Goal: Transaction & Acquisition: Purchase product/service

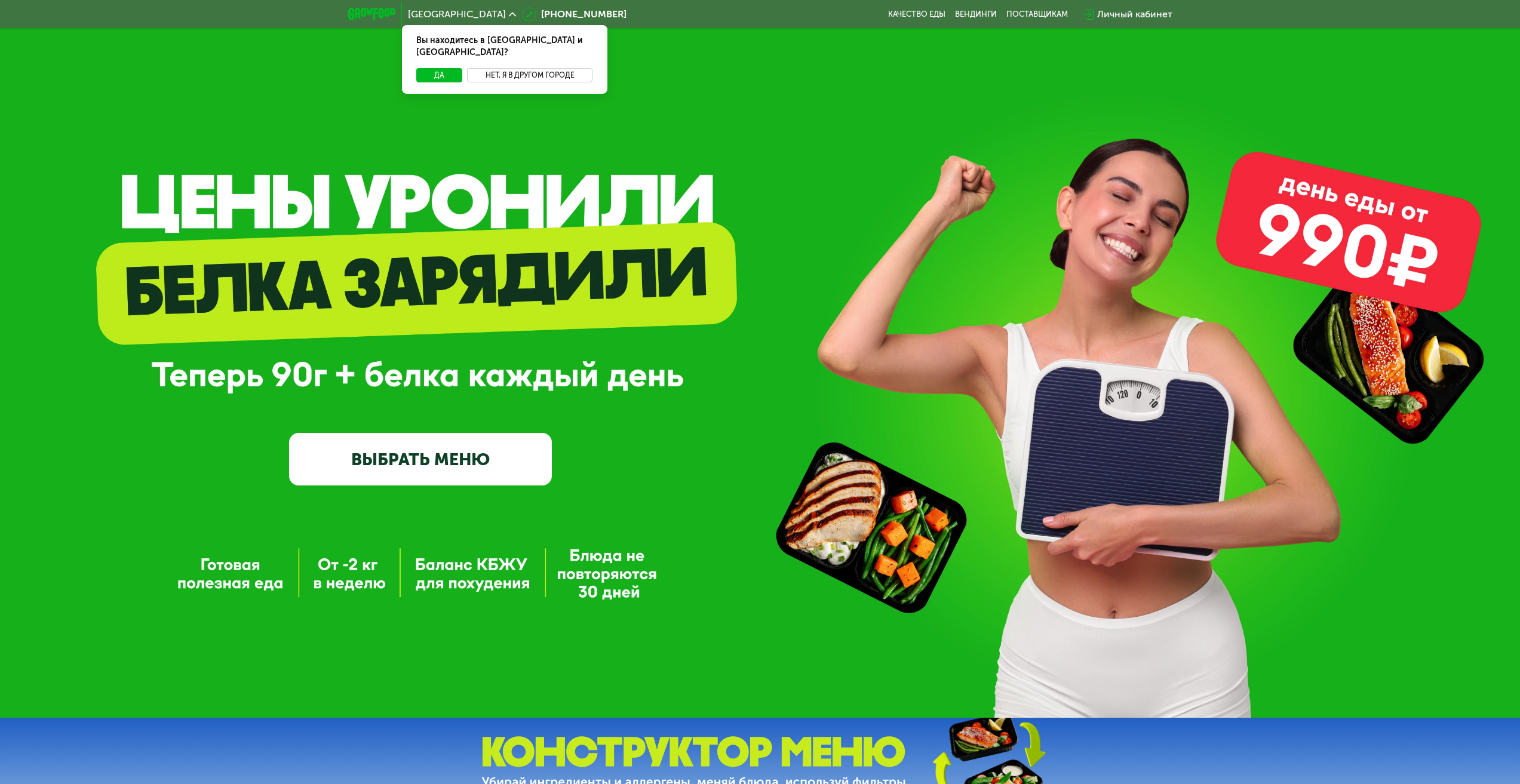
click at [502, 68] on button "Нет, я в другом городе" at bounding box center [530, 75] width 126 height 14
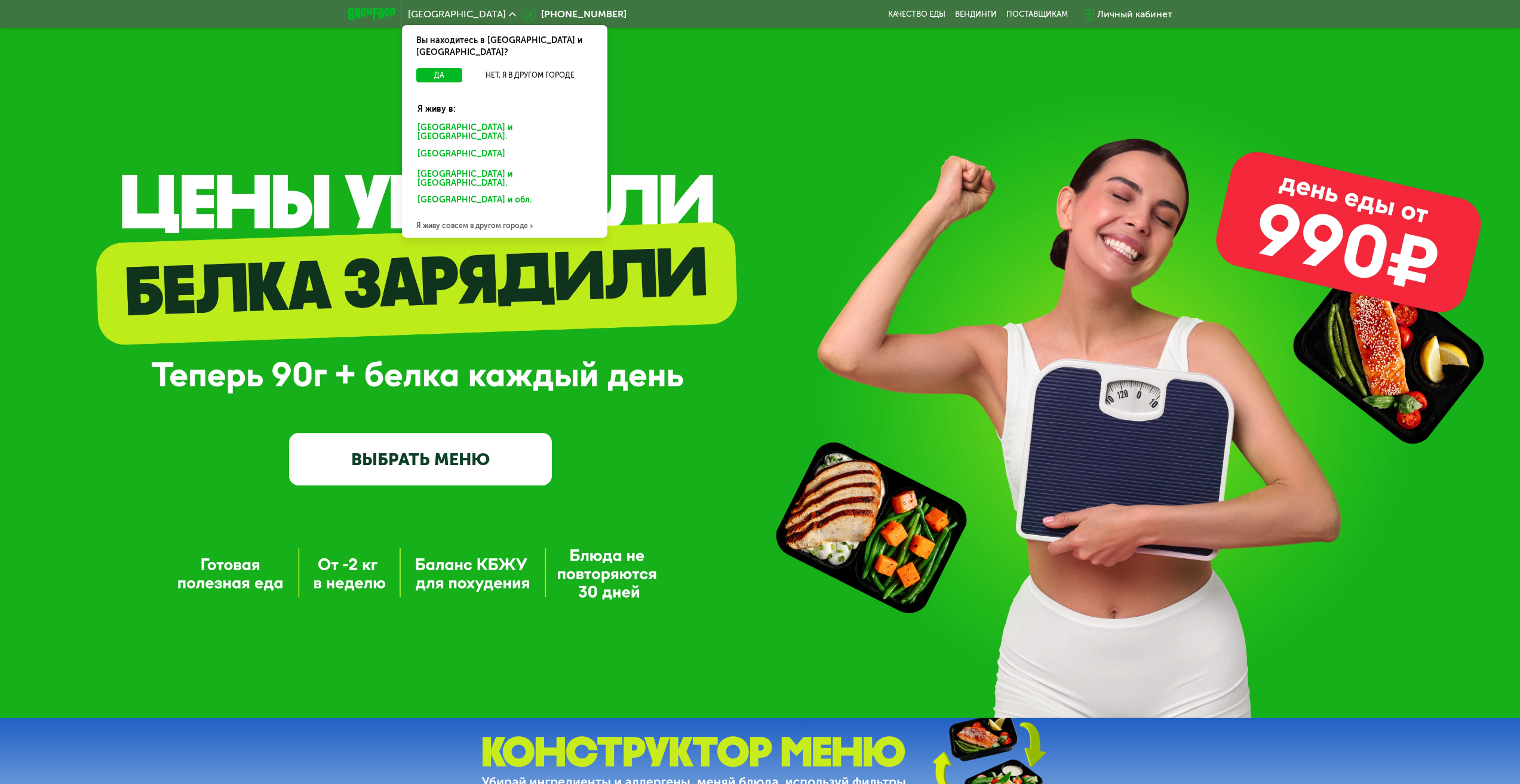
click at [474, 214] on div "Я живу совсем в другом городе" at bounding box center [505, 225] width 205 height 24
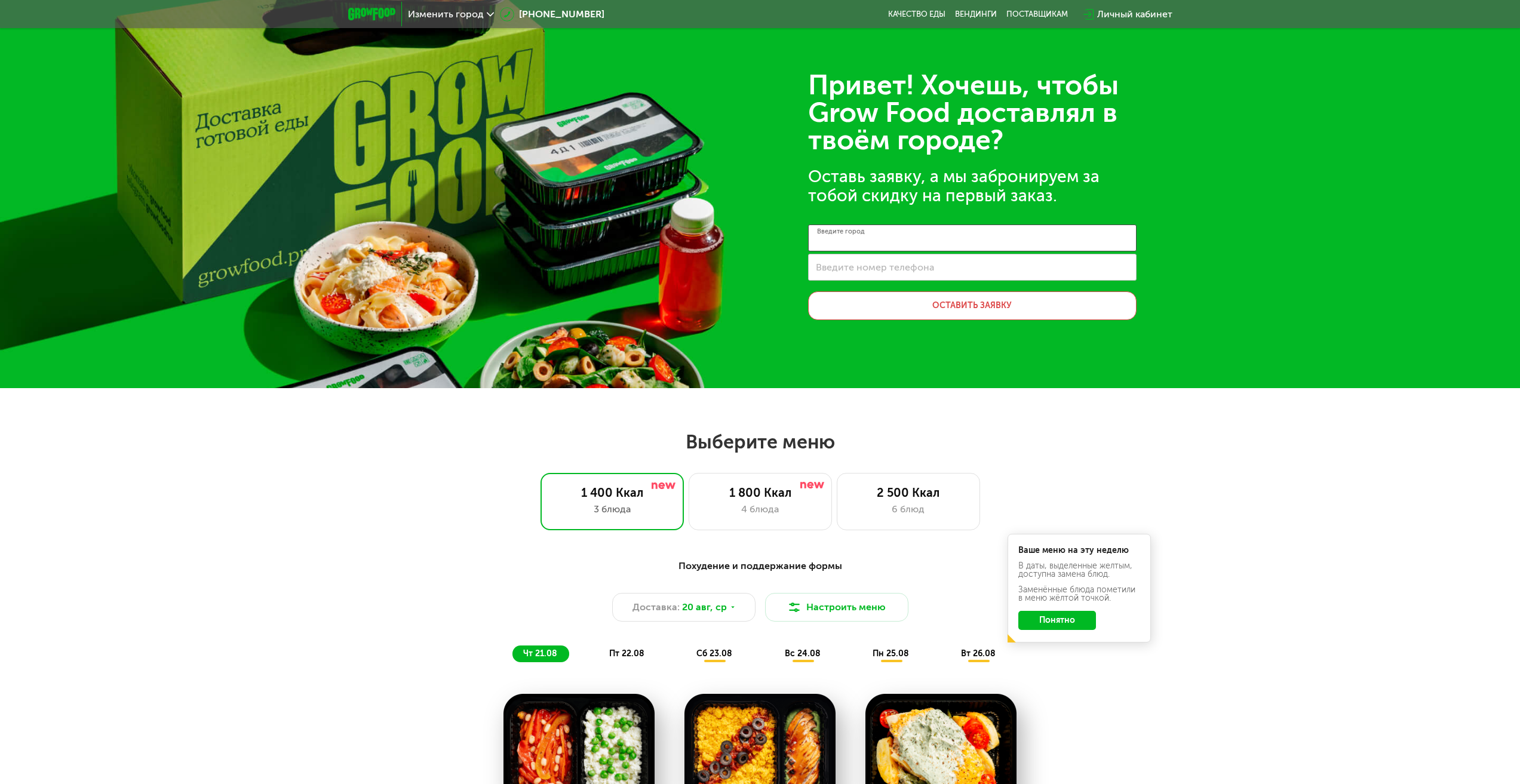
click at [864, 244] on input "Введите город" at bounding box center [973, 238] width 329 height 27
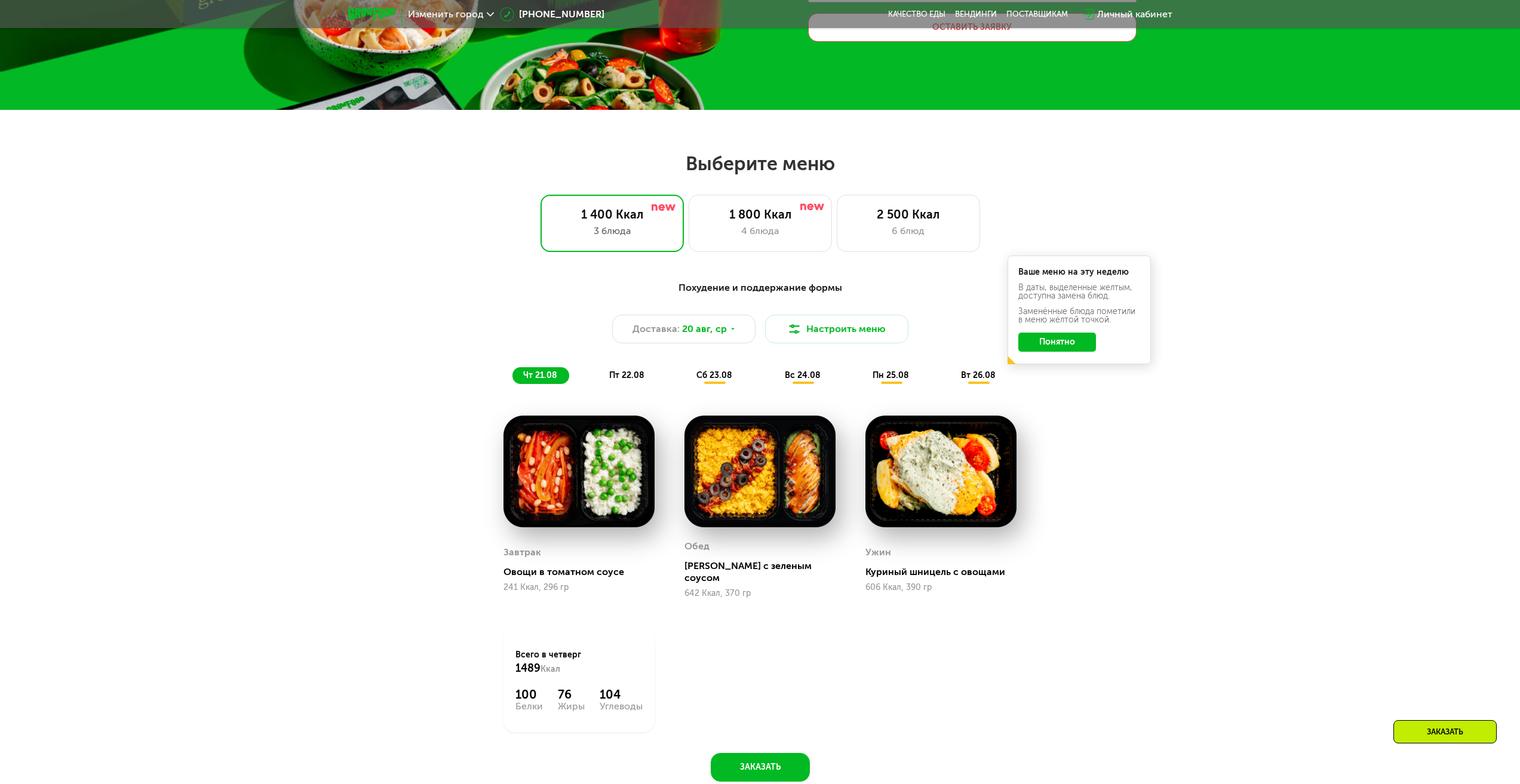
scroll to position [299, 0]
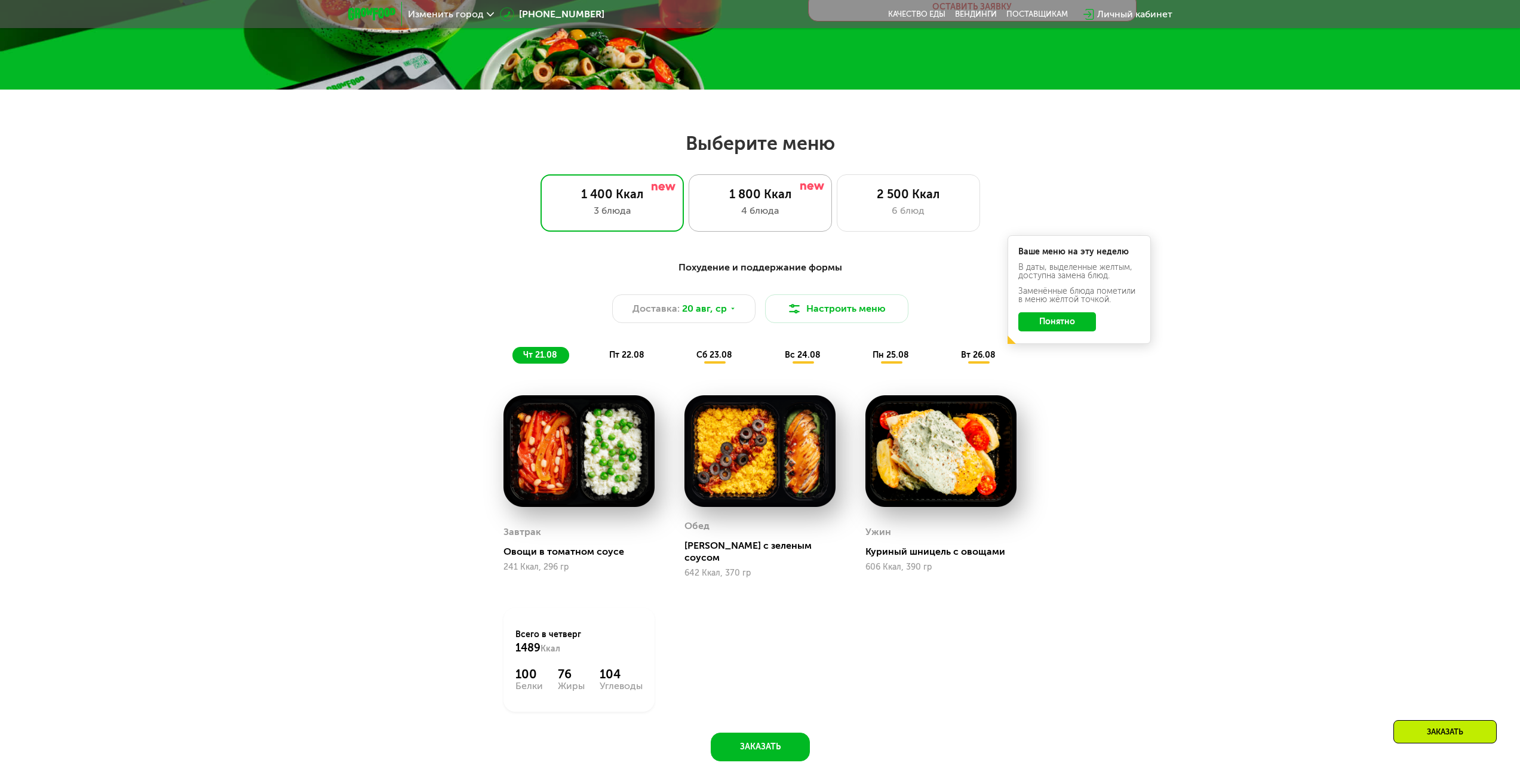
click at [781, 216] on div "4 блюда" at bounding box center [760, 211] width 118 height 14
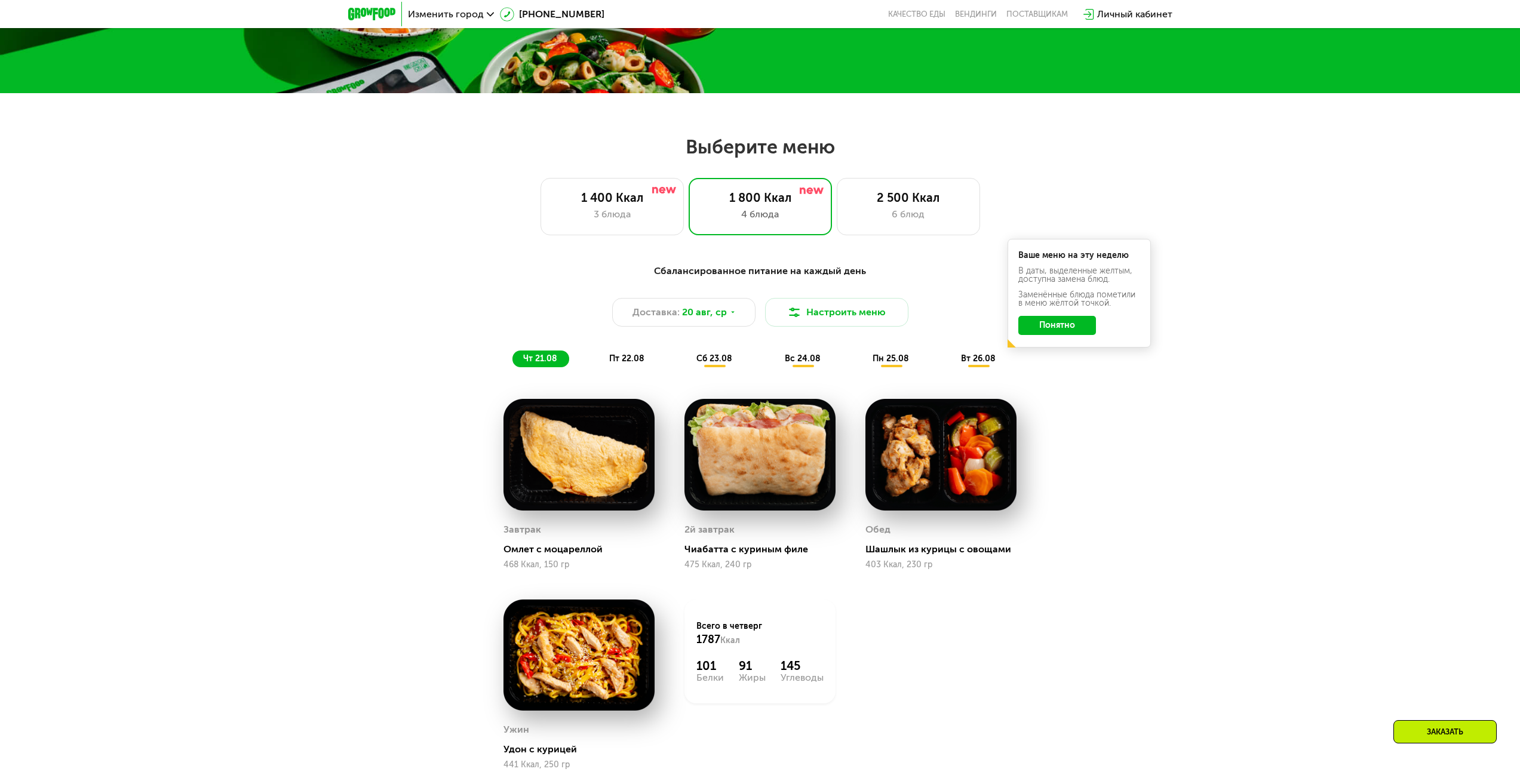
scroll to position [291, 0]
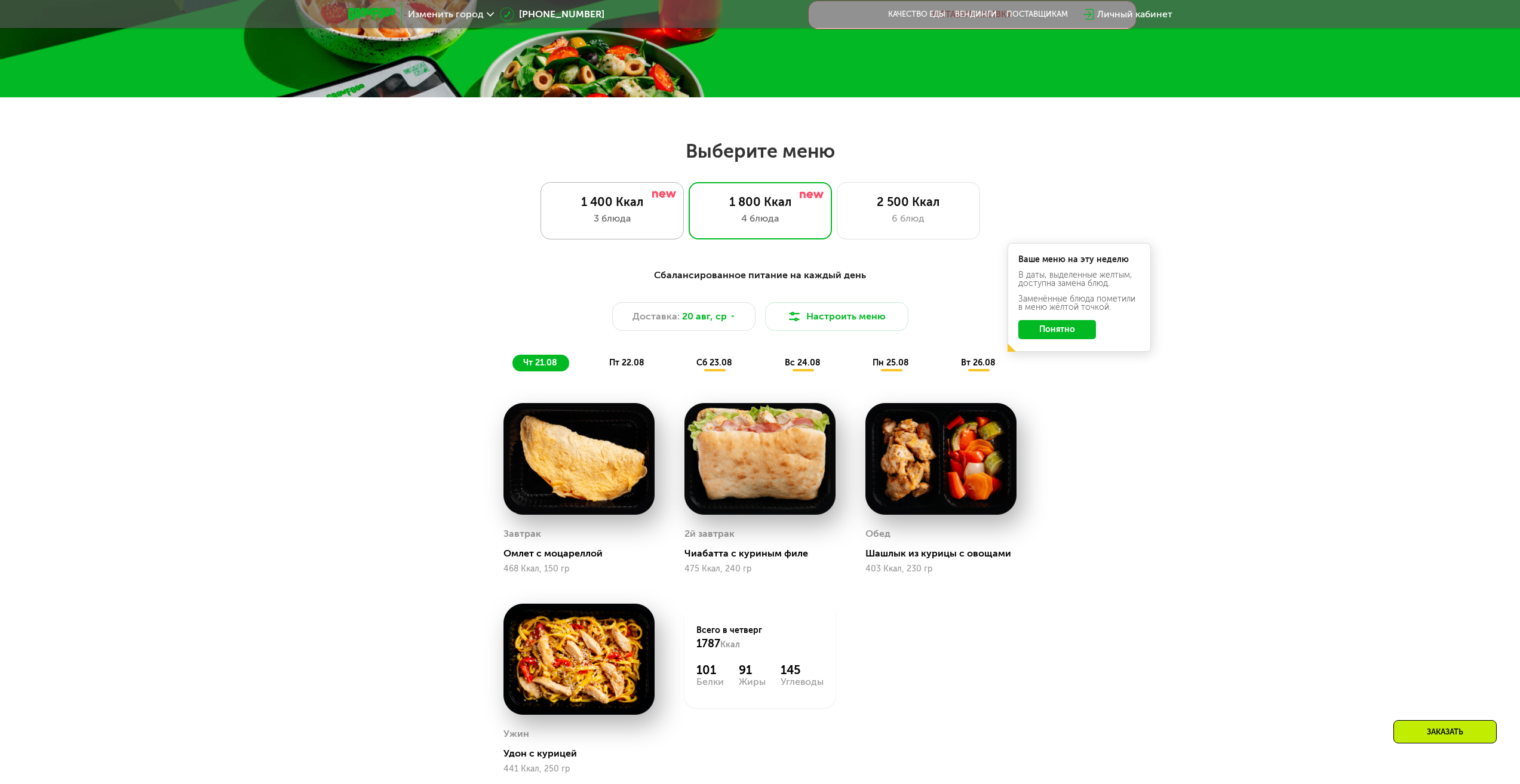
click at [689, 232] on div "1 400 Ккал 3 блюда" at bounding box center [760, 211] width 143 height 57
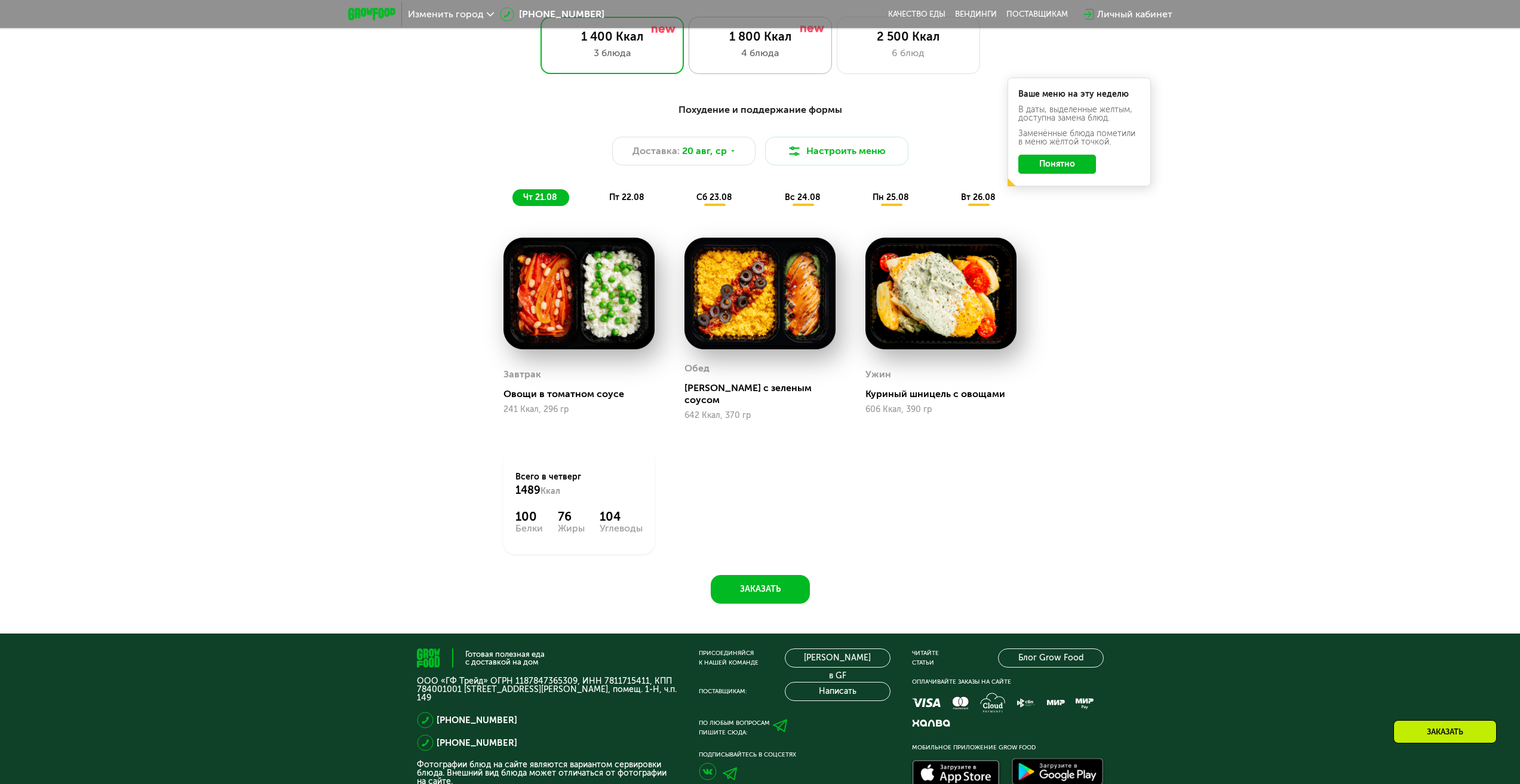
scroll to position [284, 0]
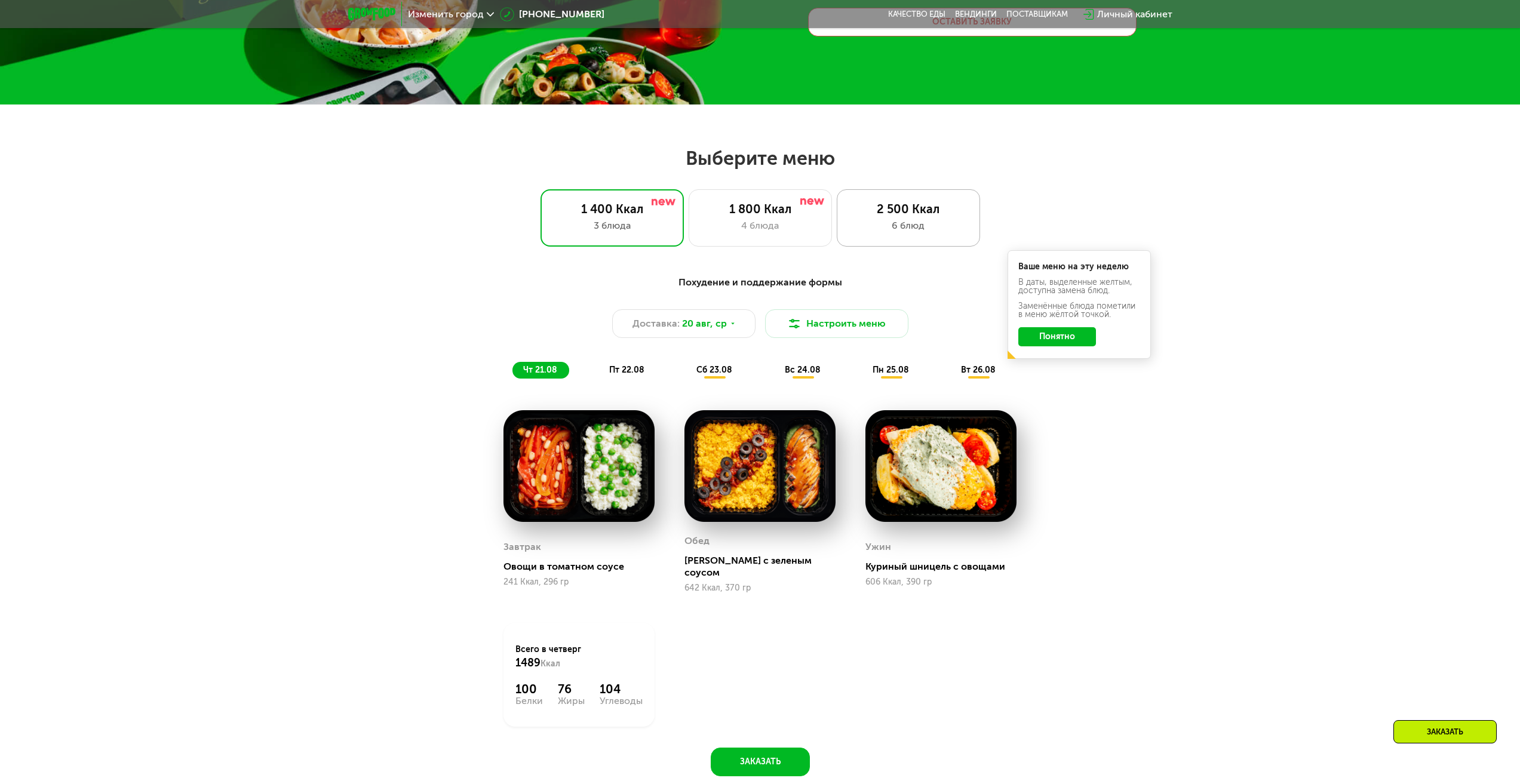
click at [958, 190] on div "2 500 Ккал 6 блюд" at bounding box center [908, 218] width 143 height 57
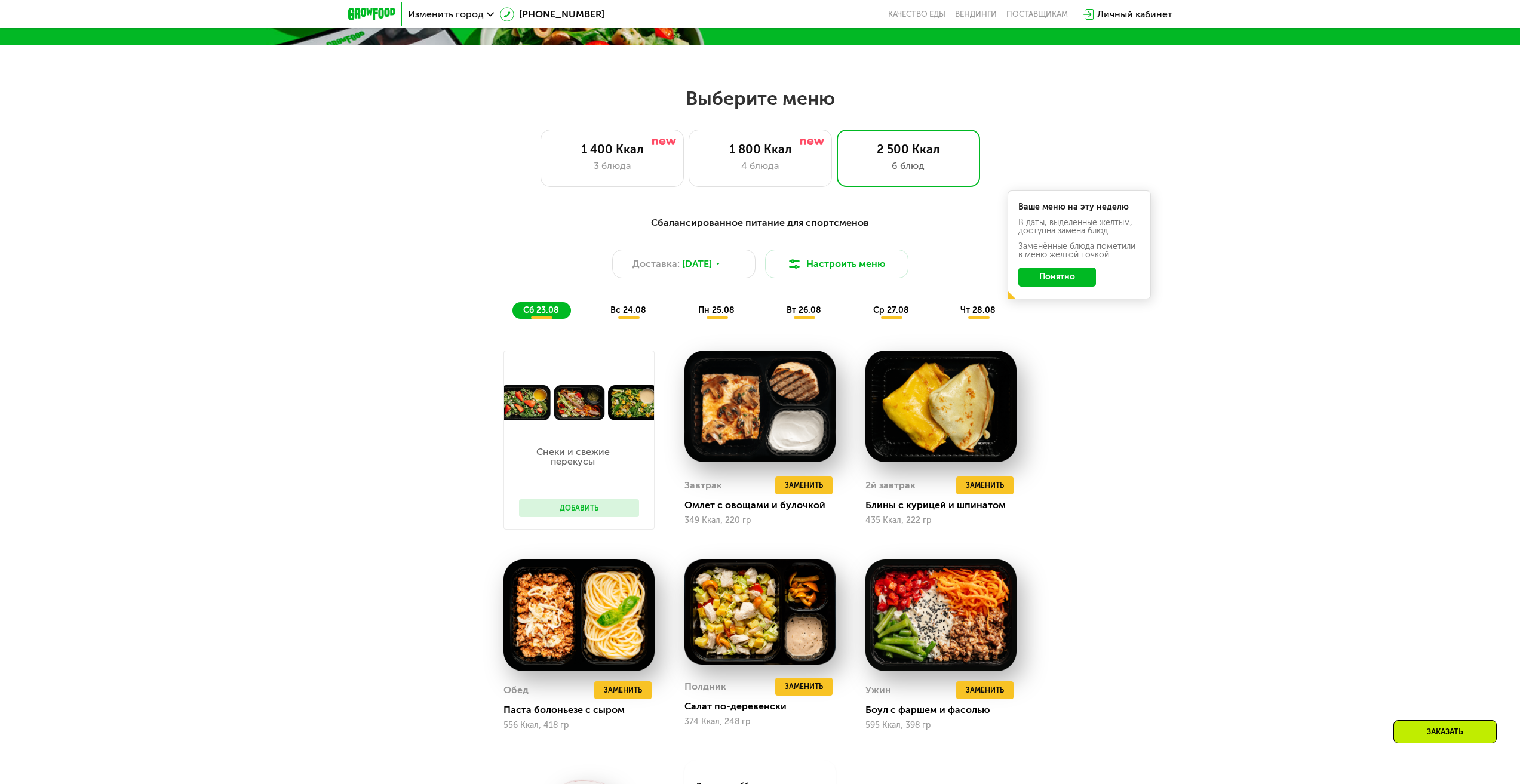
scroll to position [224, 0]
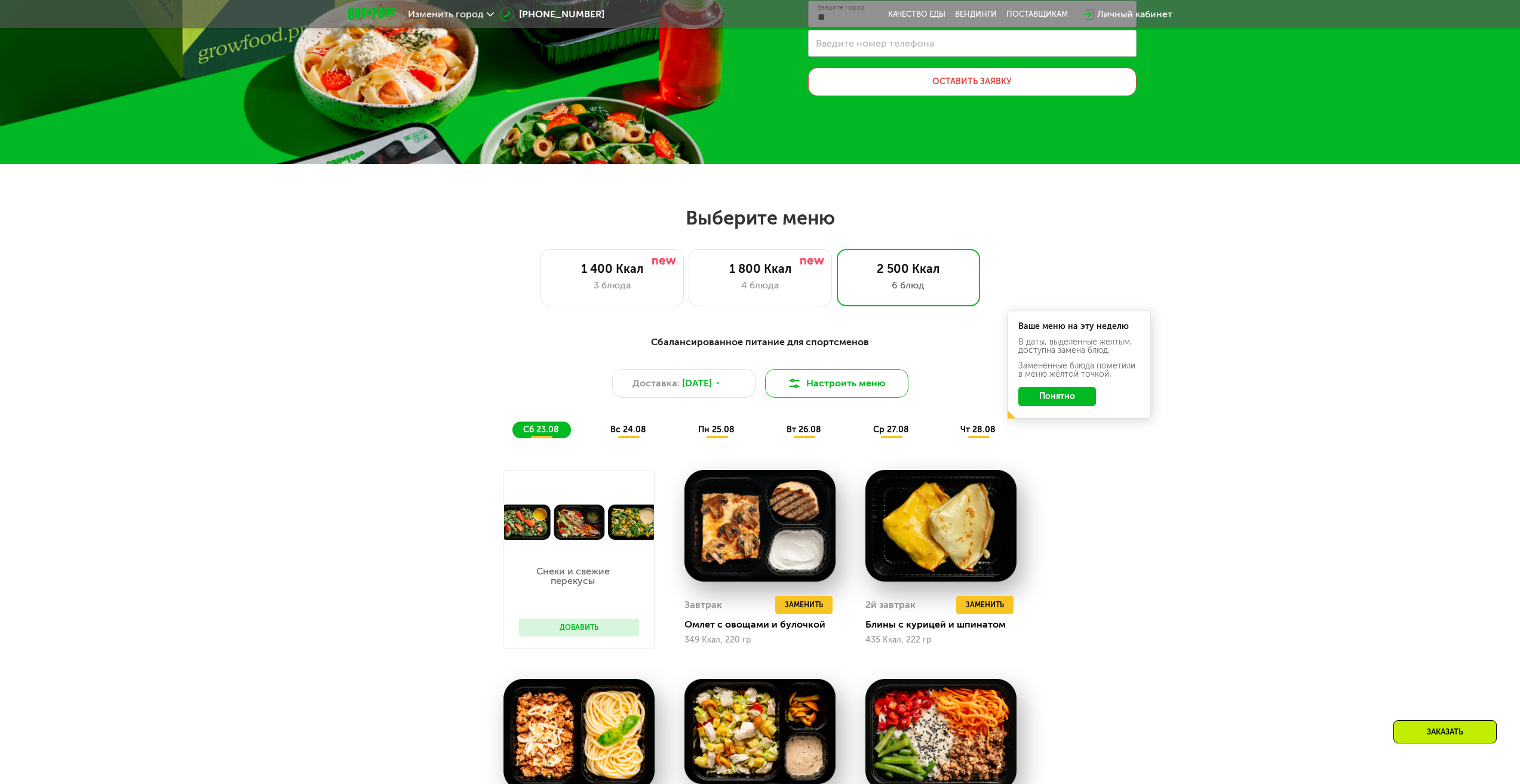
click at [795, 380] on img at bounding box center [794, 383] width 14 height 14
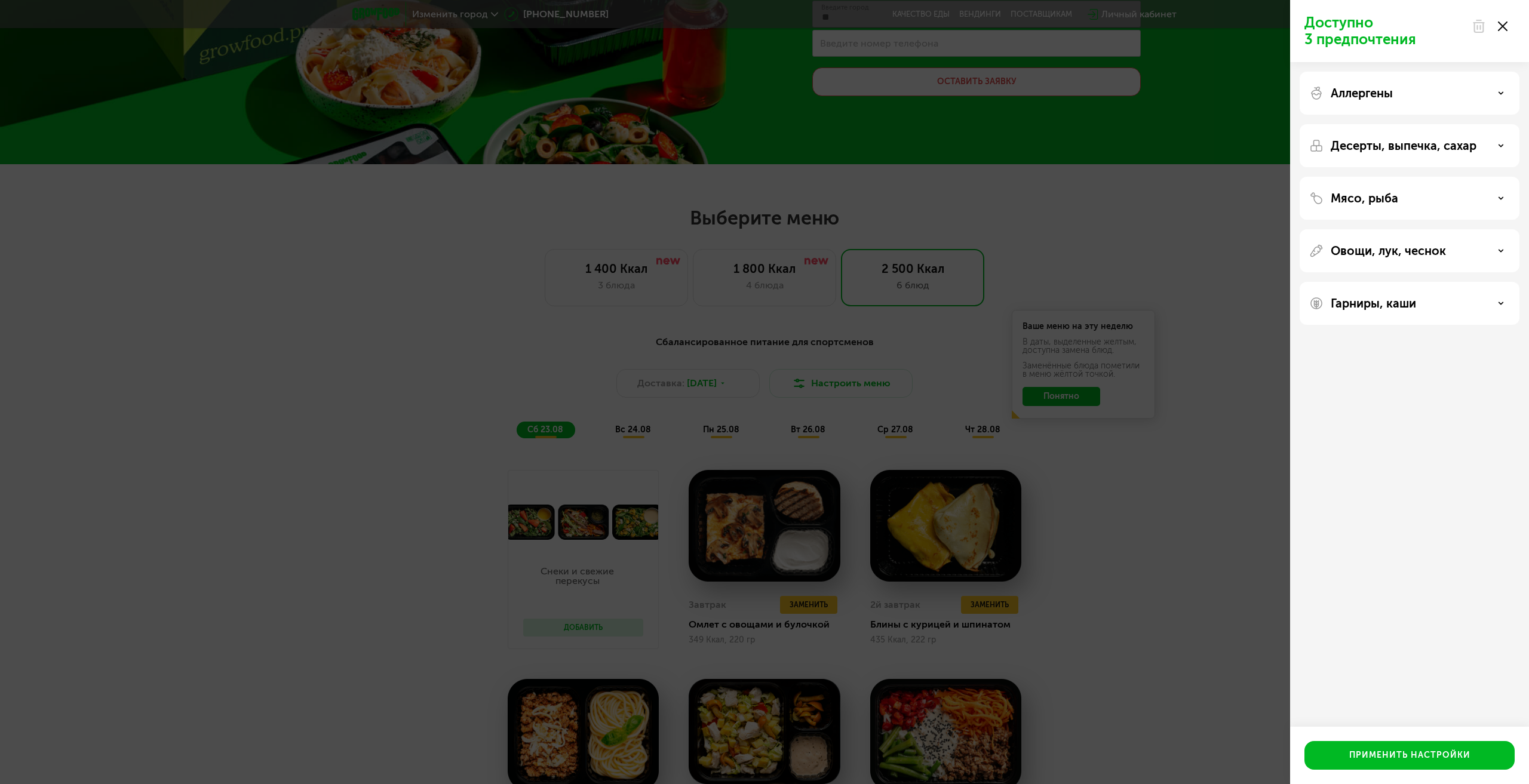
click at [1375, 229] on div "Мясо, рыба" at bounding box center [1410, 251] width 219 height 43
click at [1374, 203] on p "Мясо, рыба" at bounding box center [1364, 198] width 68 height 14
click at [1406, 506] on div "Доступно 3 предпочтения Аллергены Десерты, выпечка, сахар Мясо, рыба Нет ограни…" at bounding box center [1410, 392] width 239 height 784
click at [1422, 410] on p "Овощи, лук, чеснок" at bounding box center [1388, 404] width 116 height 14
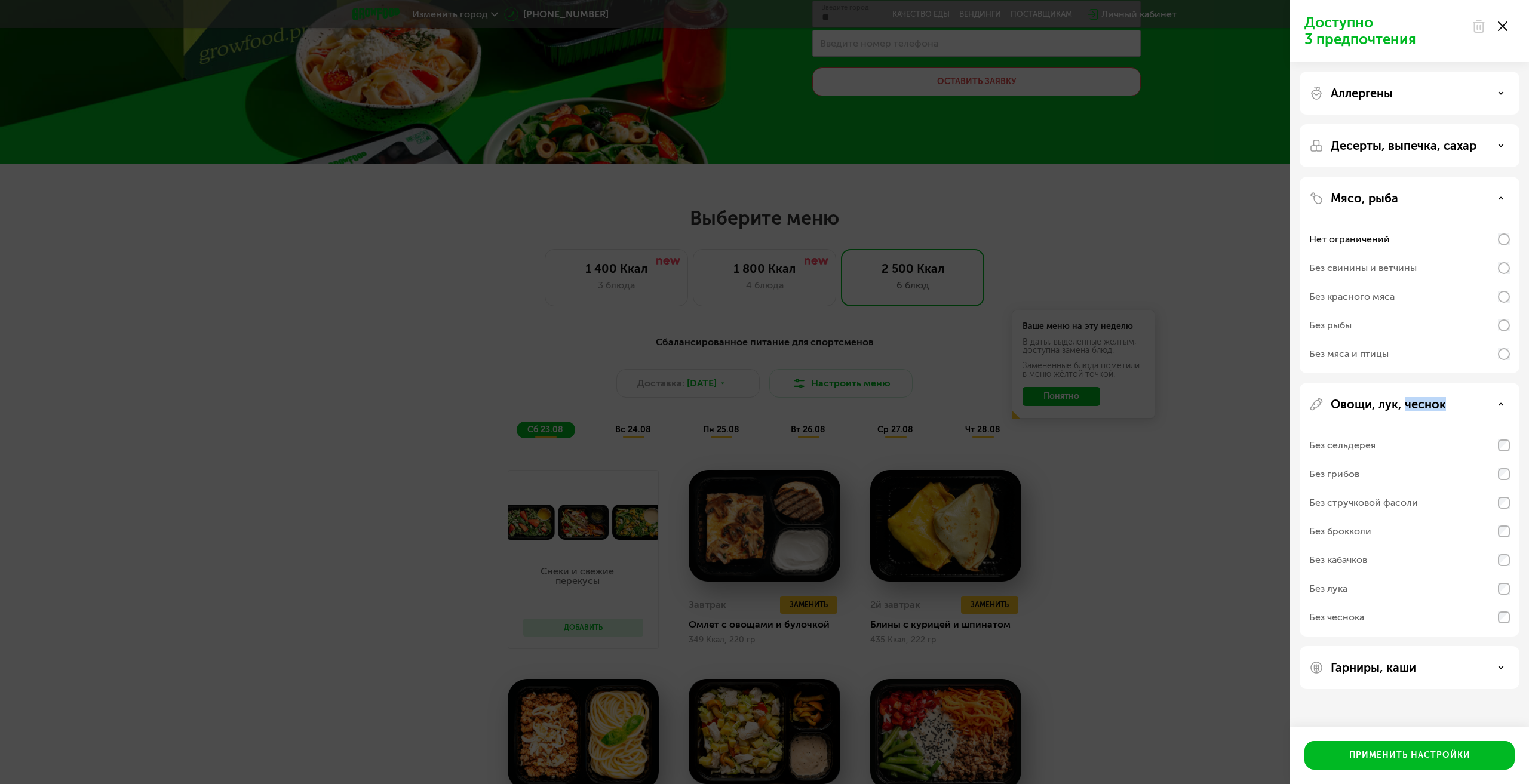
drag, startPoint x: 1422, startPoint y: 410, endPoint x: 1420, endPoint y: 419, distance: 9.2
click at [1422, 411] on p "Овощи, лук, чеснок" at bounding box center [1388, 404] width 116 height 14
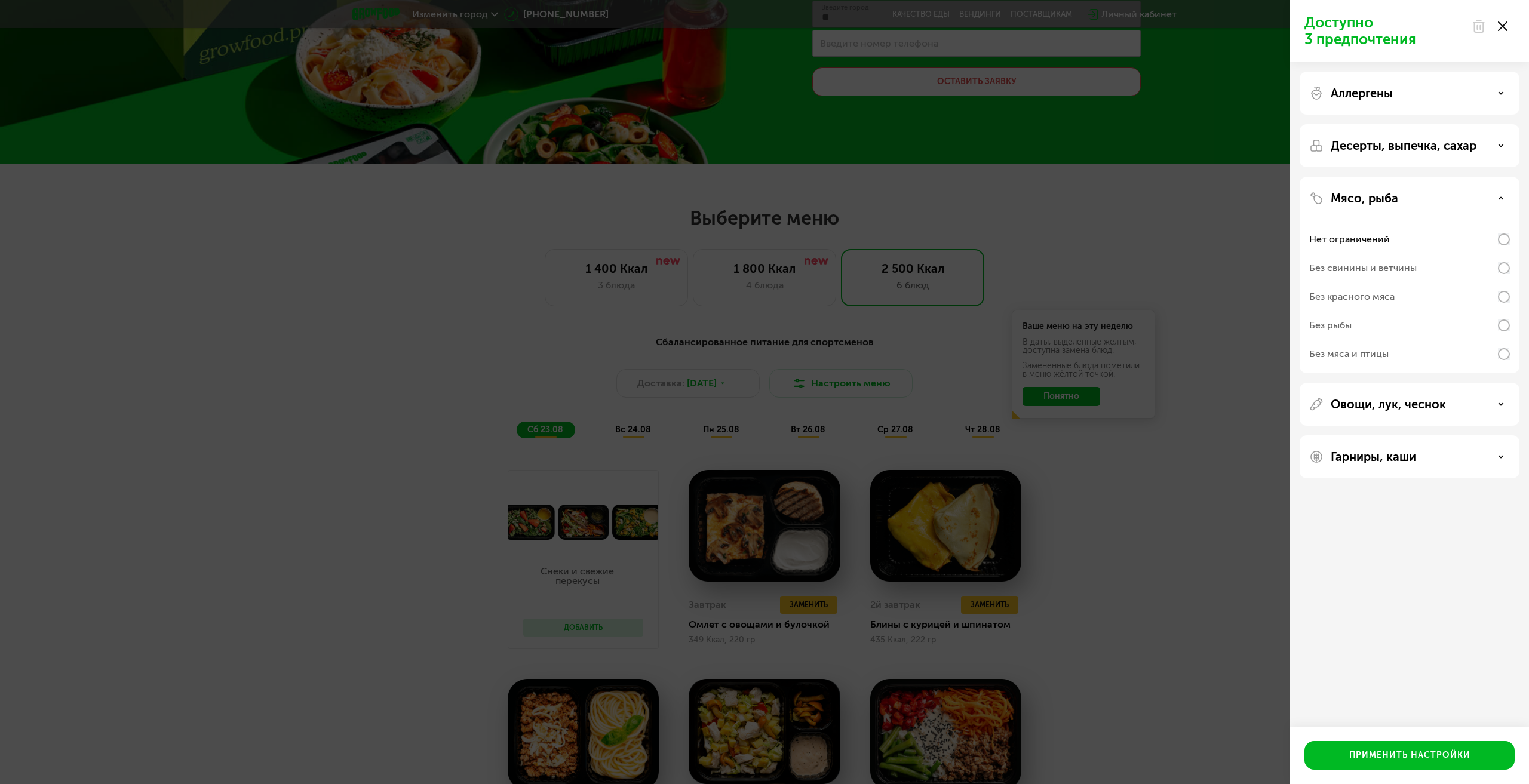
click at [1412, 469] on div "Гарниры, каши" at bounding box center [1410, 457] width 219 height 43
click at [1414, 456] on p "Гарниры, каши" at bounding box center [1373, 457] width 86 height 14
click at [1220, 489] on div "Доступно 3 предпочтения Аллергены Десерты, выпечка, сахар Мясо, рыба Нет ограни…" at bounding box center [764, 392] width 1529 height 784
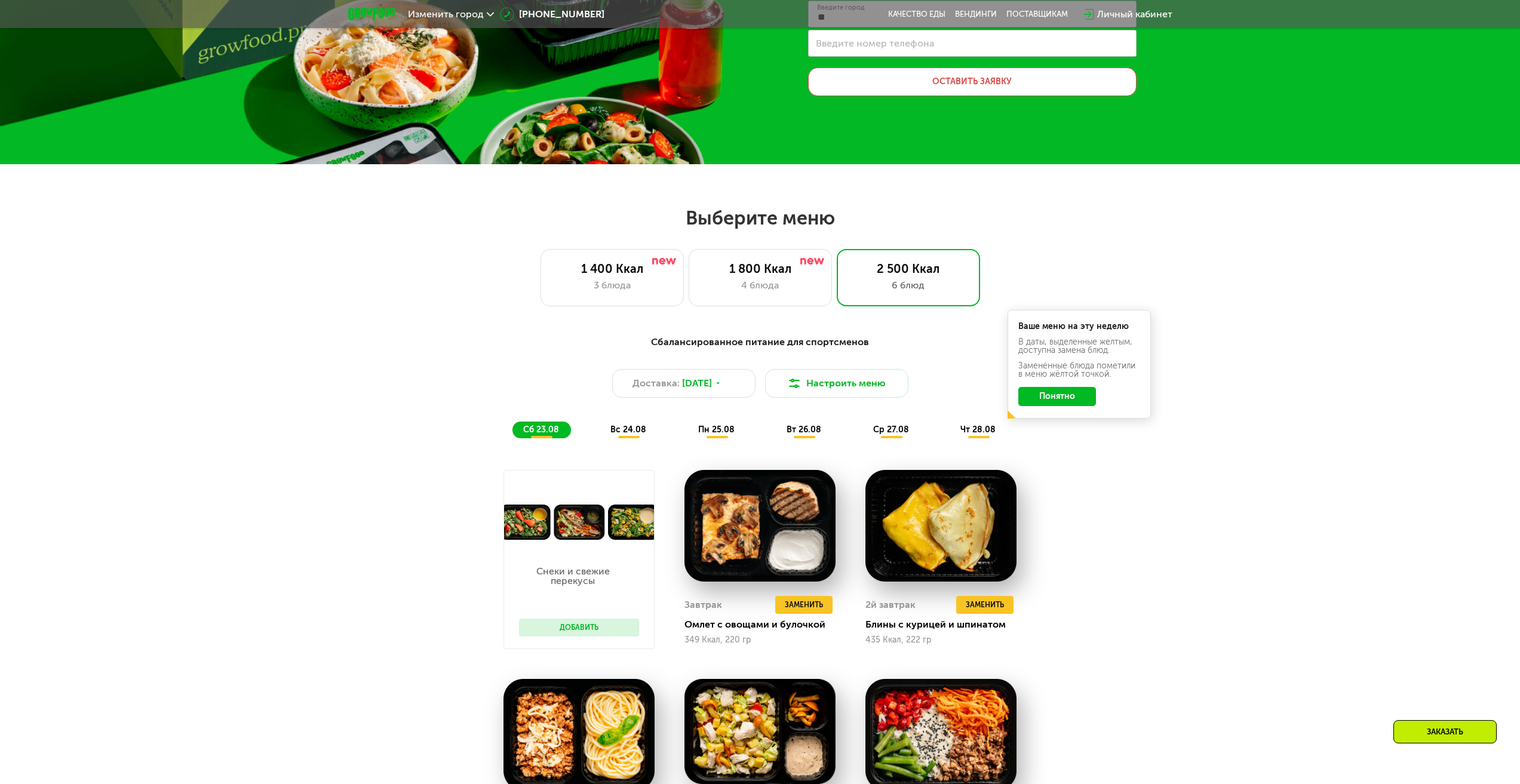
scroll to position [0, 0]
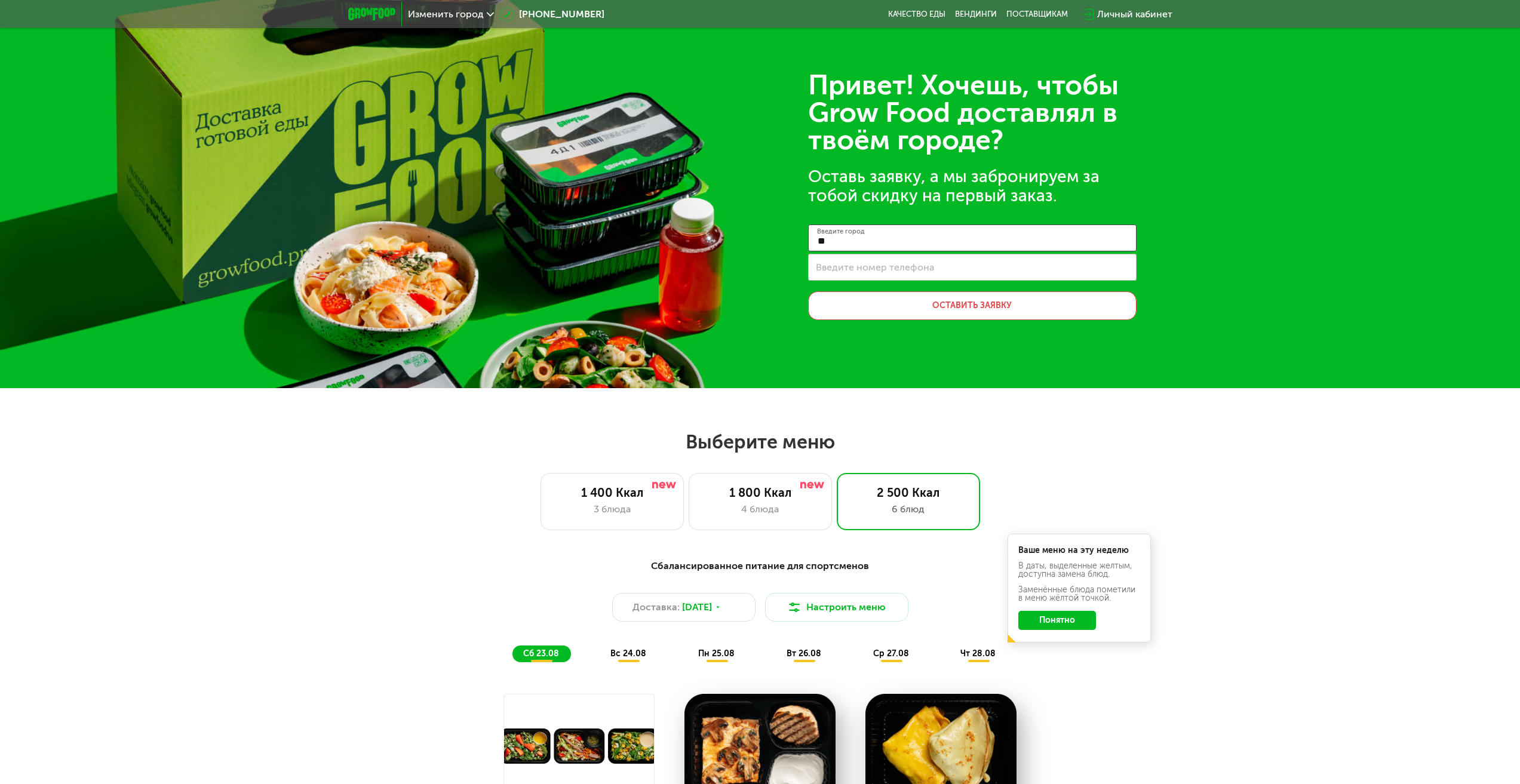
click at [933, 247] on input "**" at bounding box center [973, 238] width 329 height 27
type input "***"
click at [487, 15] on use at bounding box center [490, 14] width 7 height 4
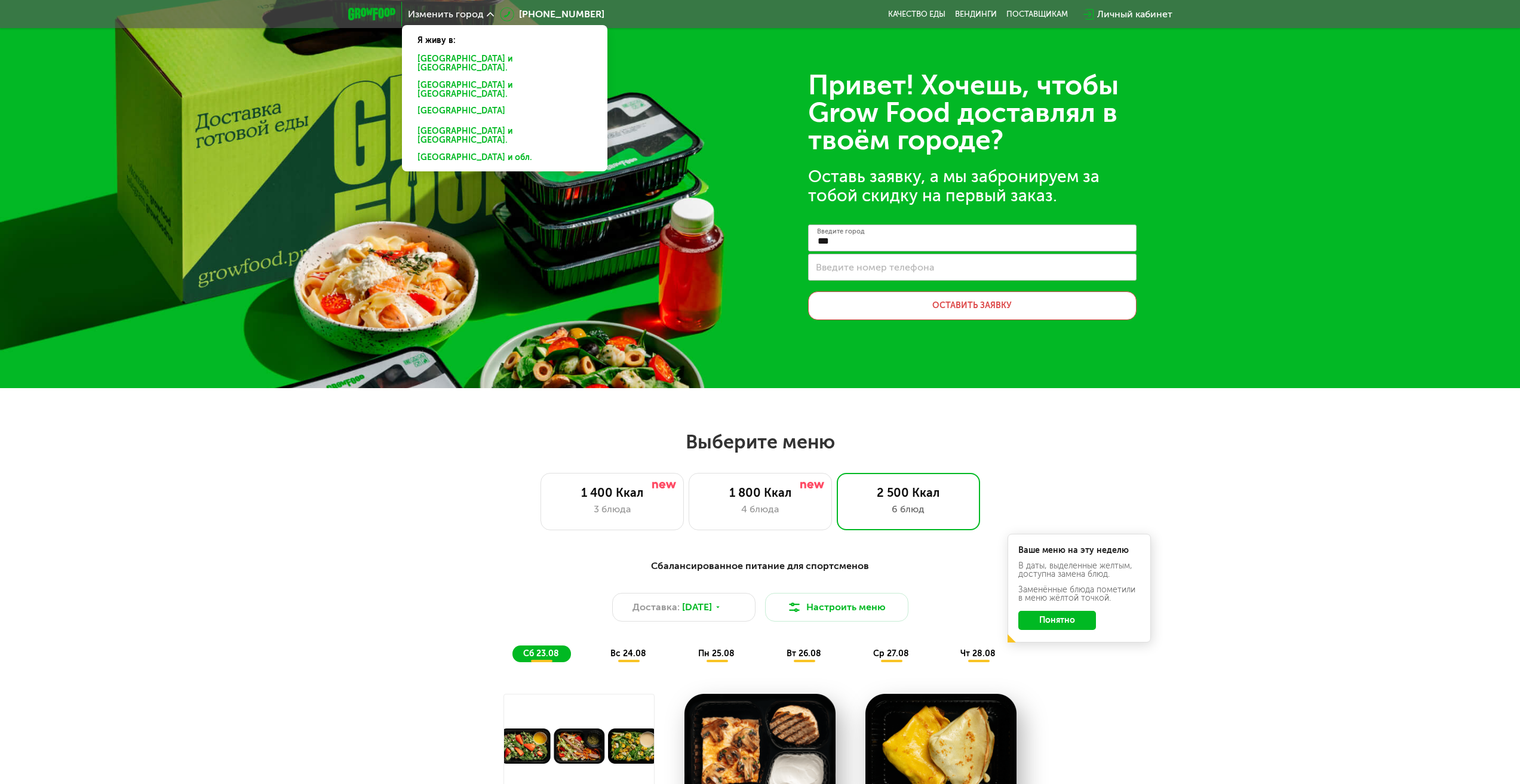
click at [1073, 450] on h2 "Выберите меню" at bounding box center [760, 441] width 1443 height 24
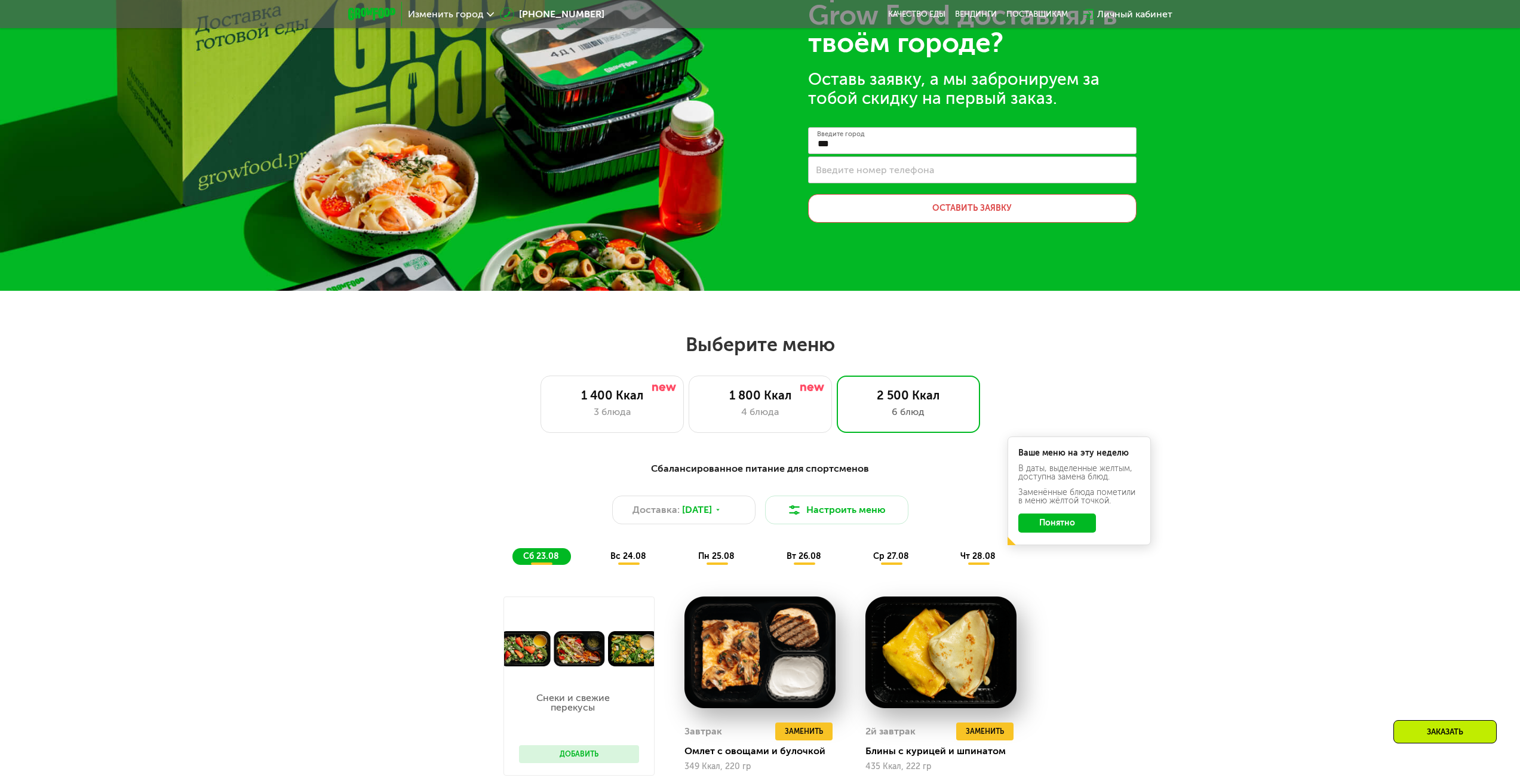
scroll to position [299, 0]
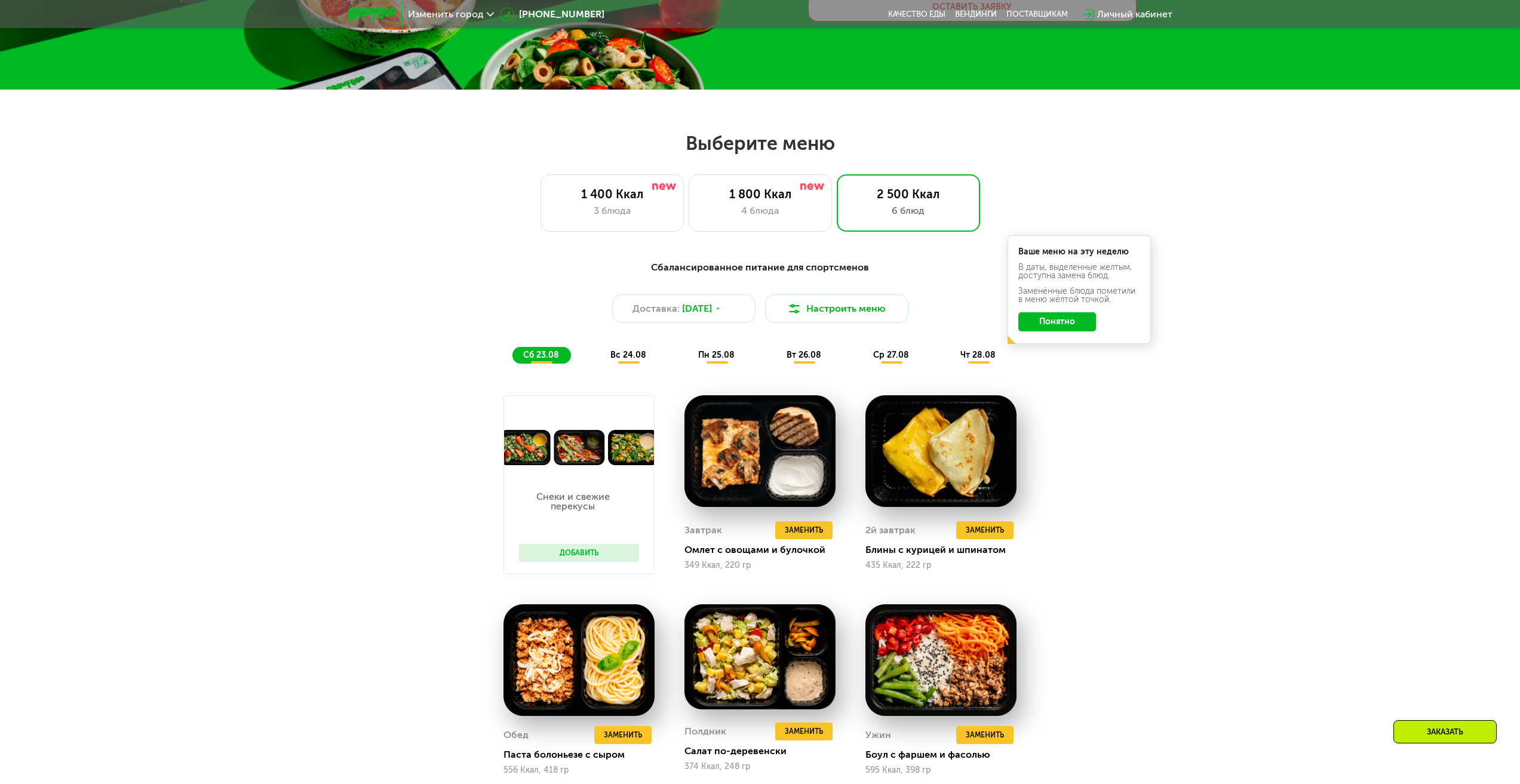
click at [1057, 336] on div "Ваше меню на эту неделю В даты, выделенные желтым, доступна замена блюд. Заменё…" at bounding box center [1079, 289] width 143 height 108
click at [1056, 330] on button "Понятно" at bounding box center [1057, 321] width 78 height 19
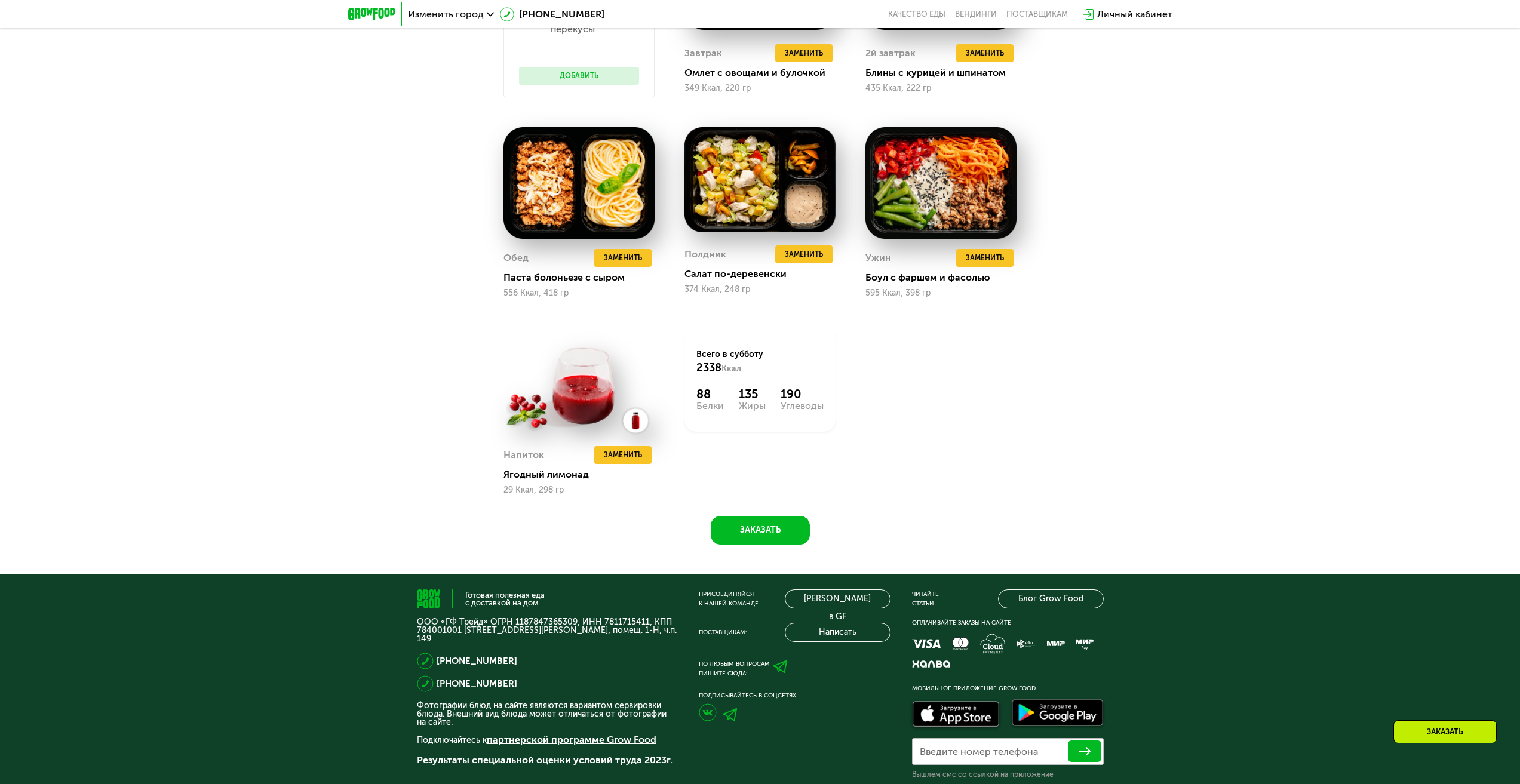
scroll to position [776, 0]
click at [756, 532] on button "Заказать" at bounding box center [760, 530] width 99 height 29
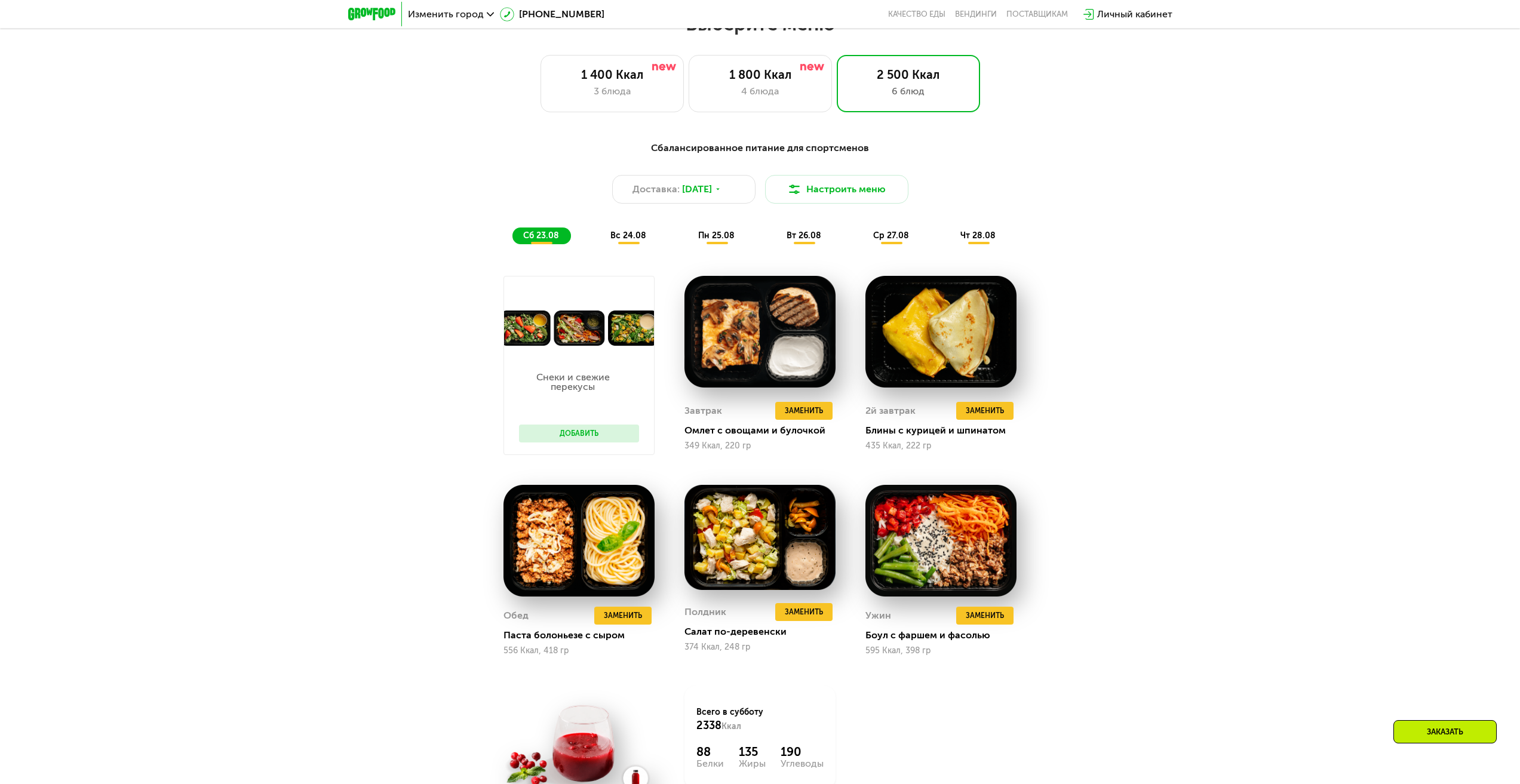
scroll to position [358, 0]
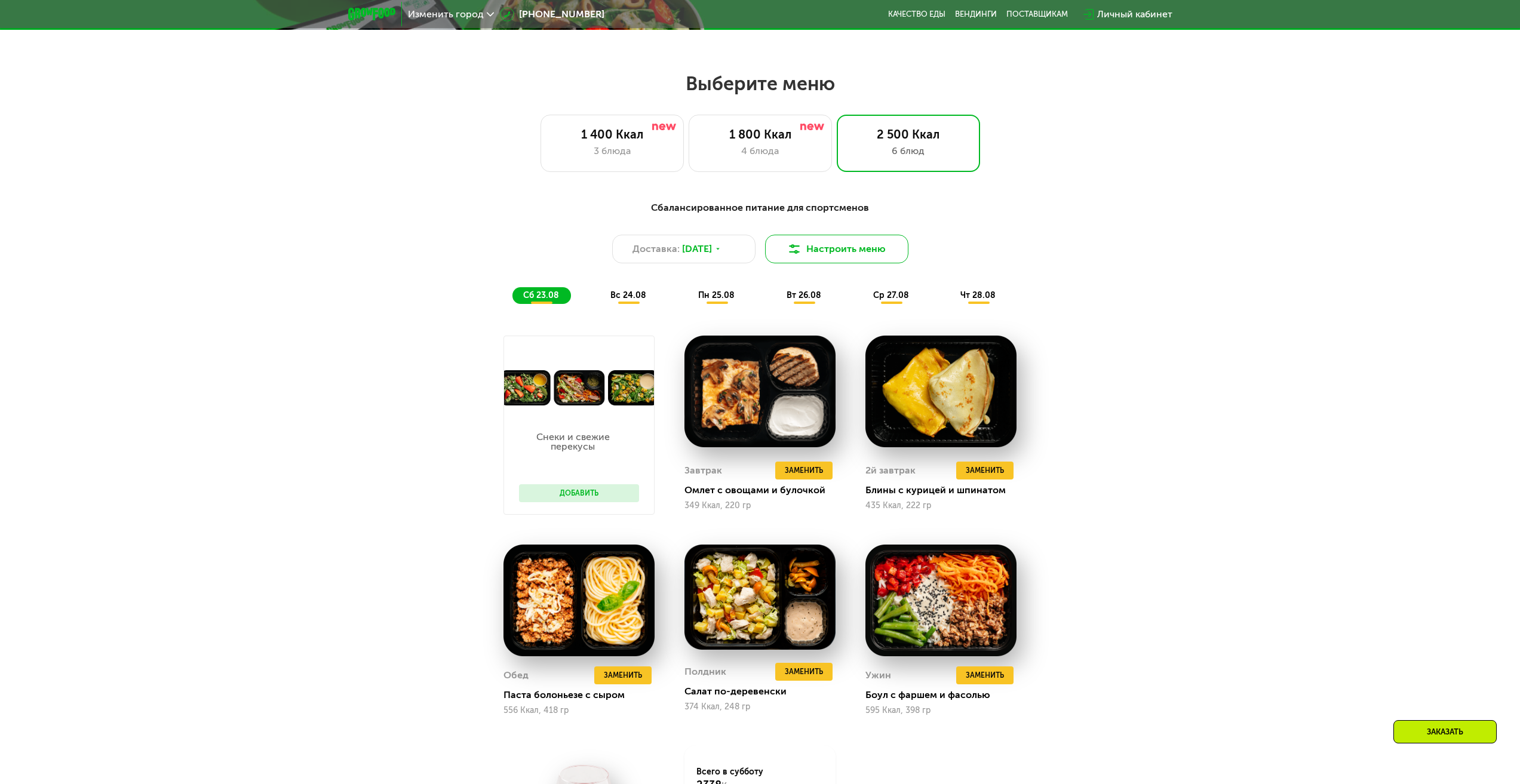
click at [803, 244] on button "Настроить меню" at bounding box center [836, 249] width 143 height 29
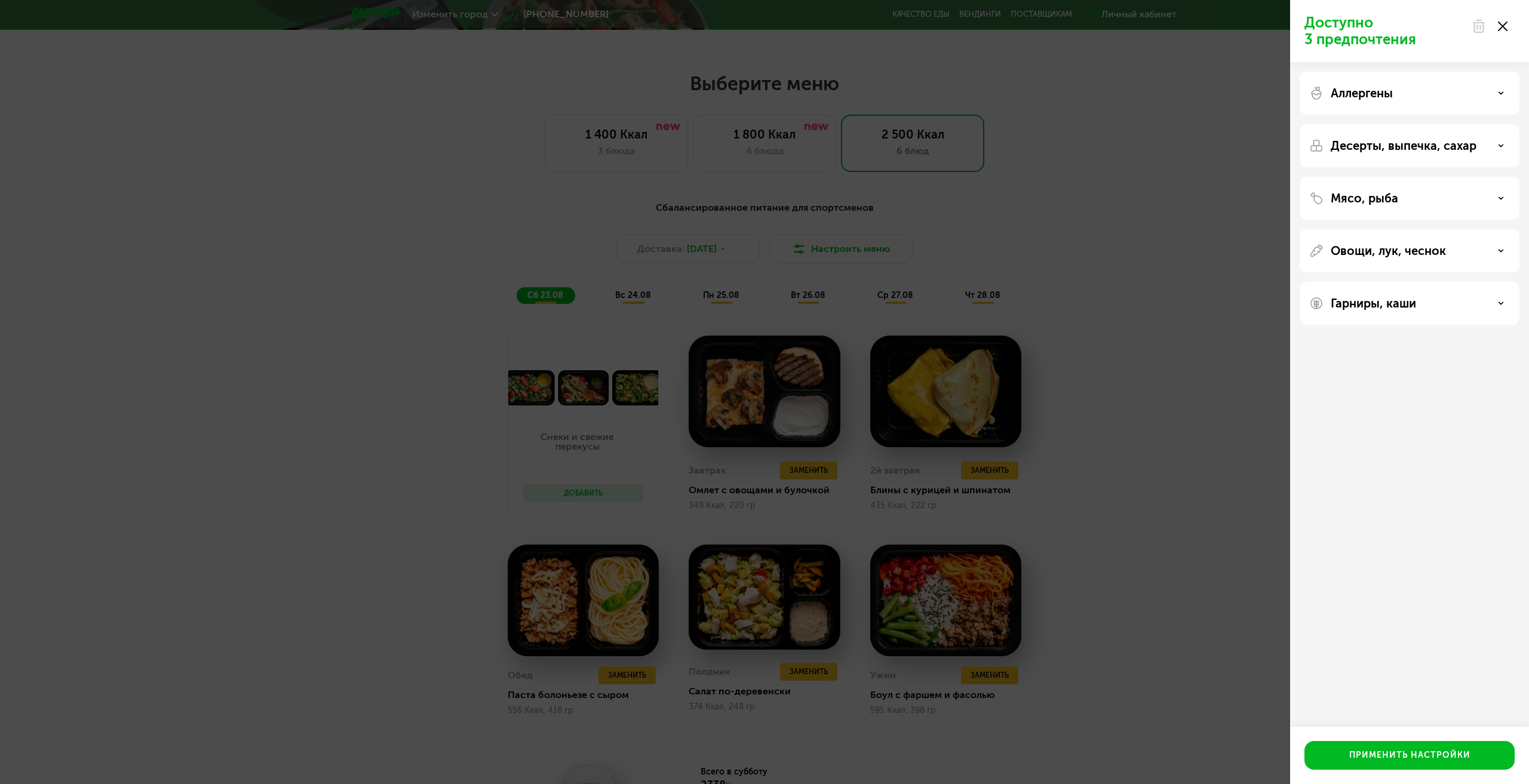
drag, startPoint x: 954, startPoint y: 189, endPoint x: 818, endPoint y: 175, distance: 136.7
click at [952, 189] on div "Доступно 3 предпочтения Аллергены Десерты, выпечка, сахар Мясо, рыба Овощи, лук…" at bounding box center [764, 392] width 1529 height 784
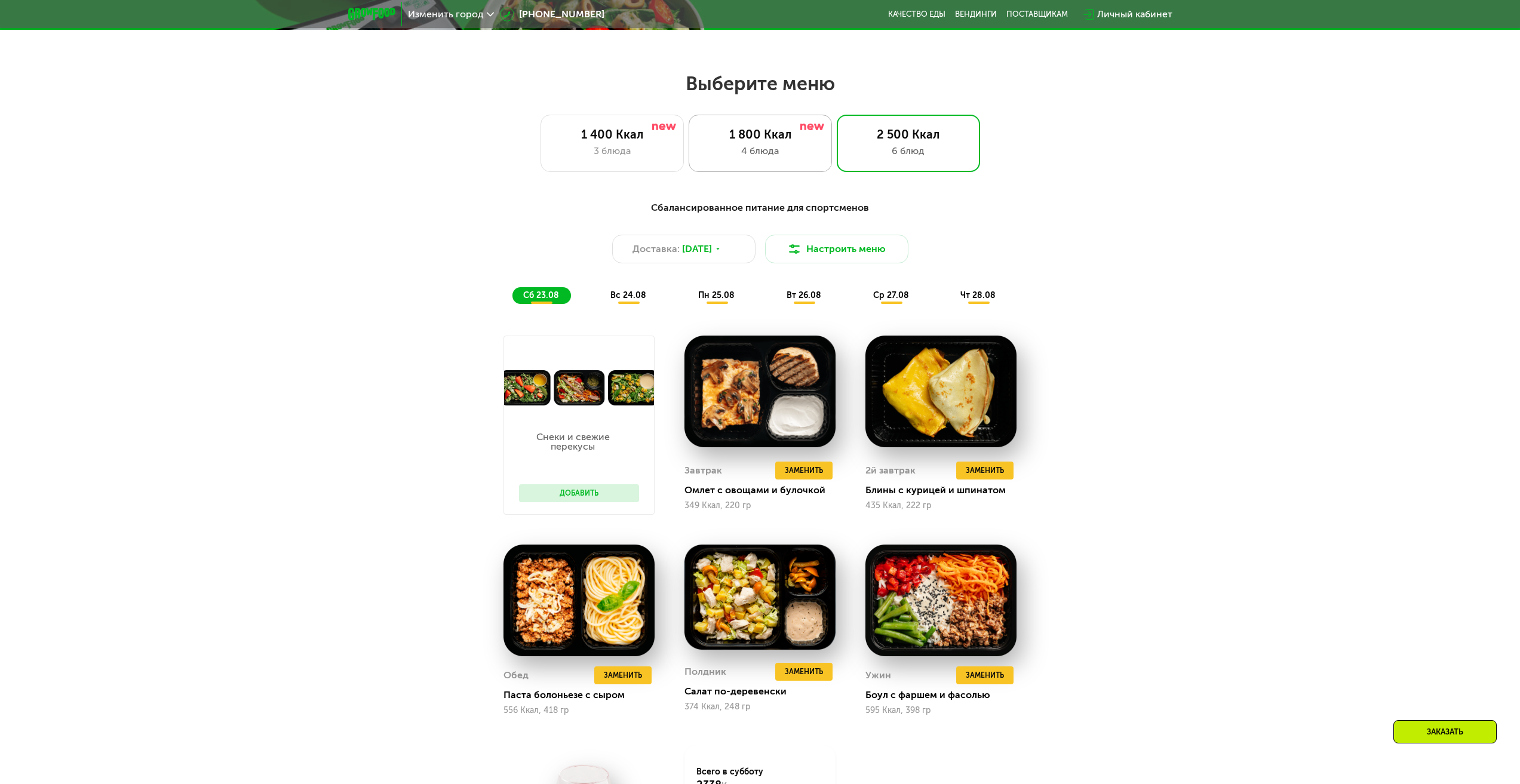
click at [837, 122] on div "1 800 Ккал 4 блюда" at bounding box center [908, 143] width 143 height 57
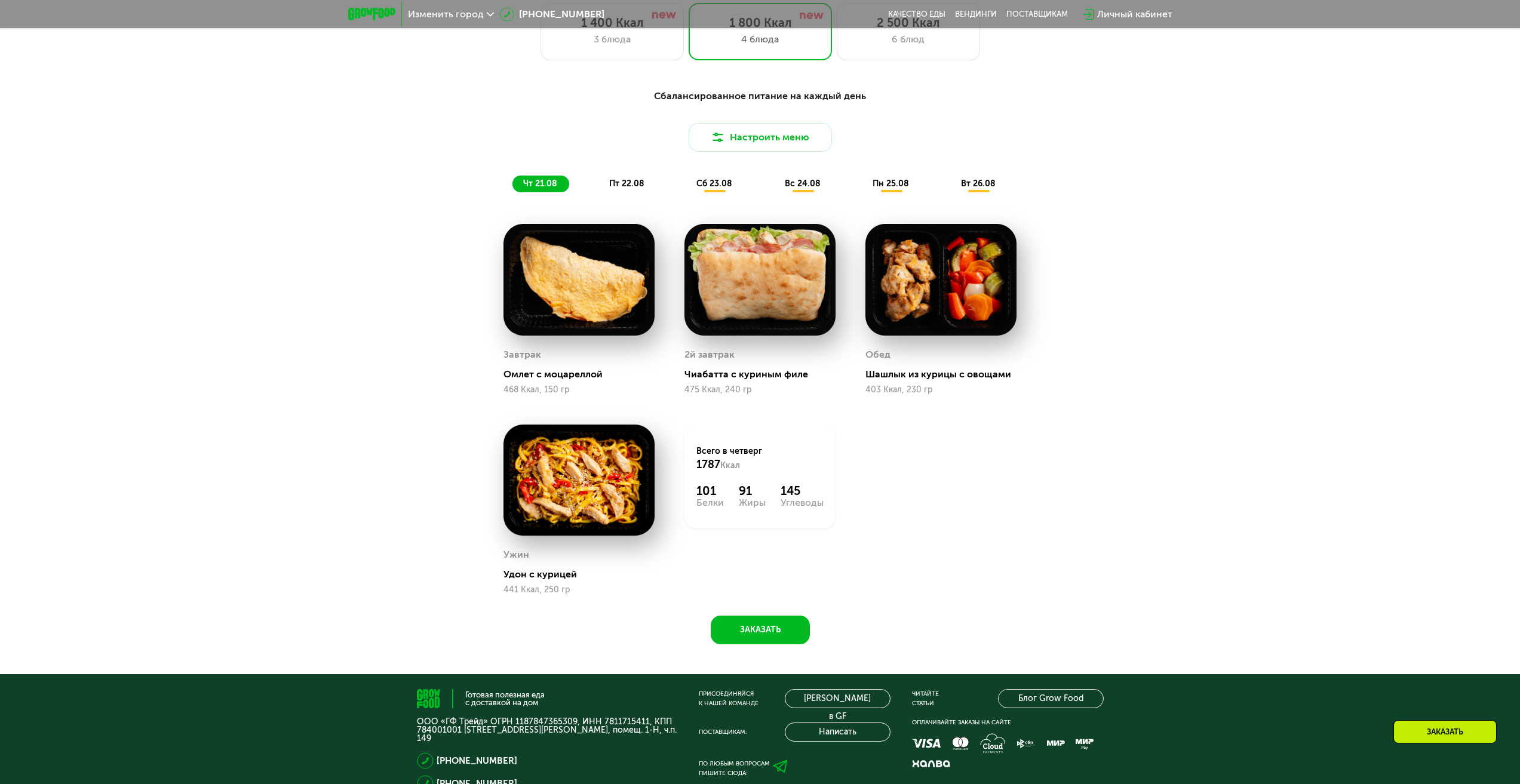
scroll to position [597, 0]
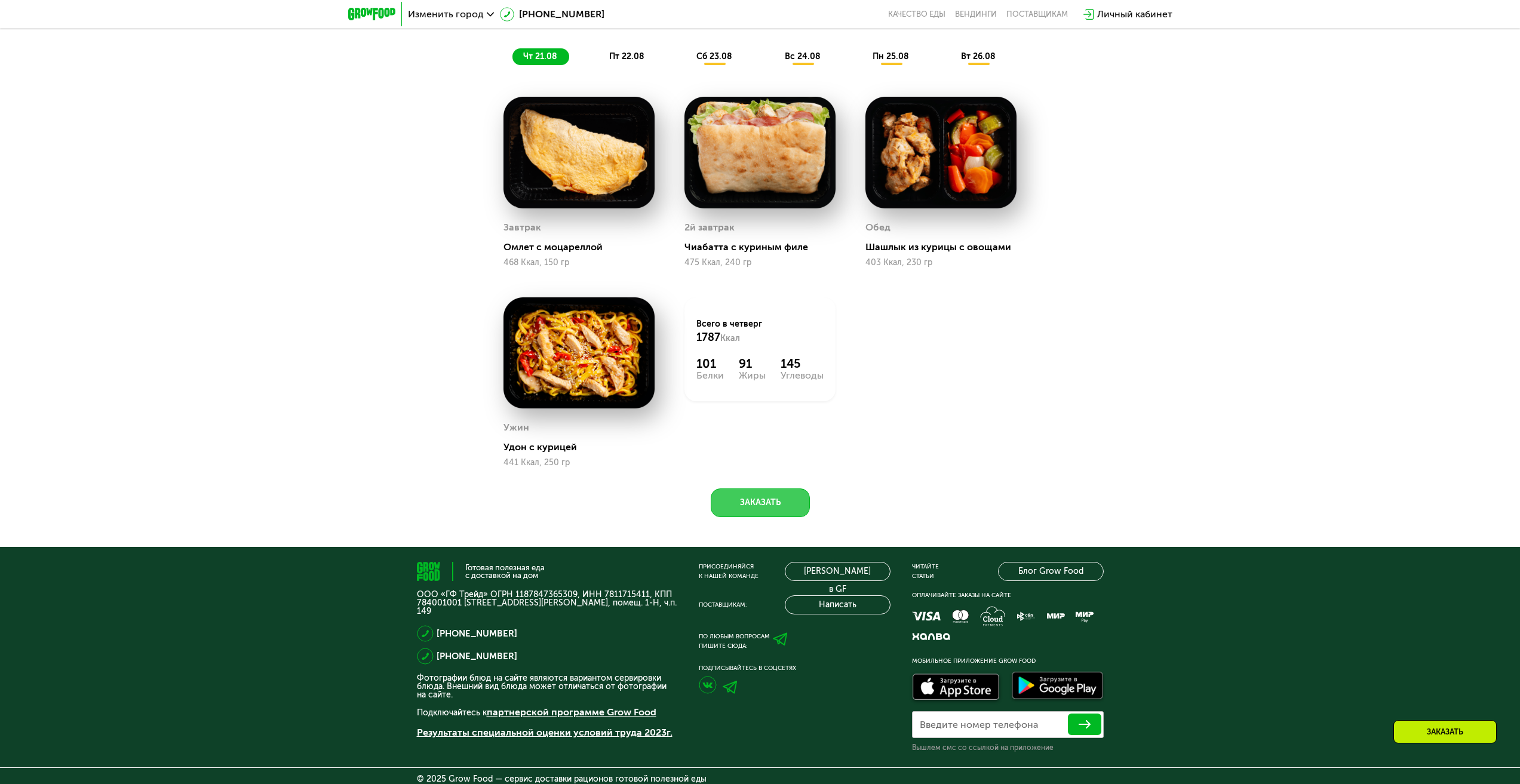
click at [764, 501] on button "Заказать" at bounding box center [760, 502] width 99 height 29
click at [775, 509] on button "Заказать" at bounding box center [760, 502] width 99 height 29
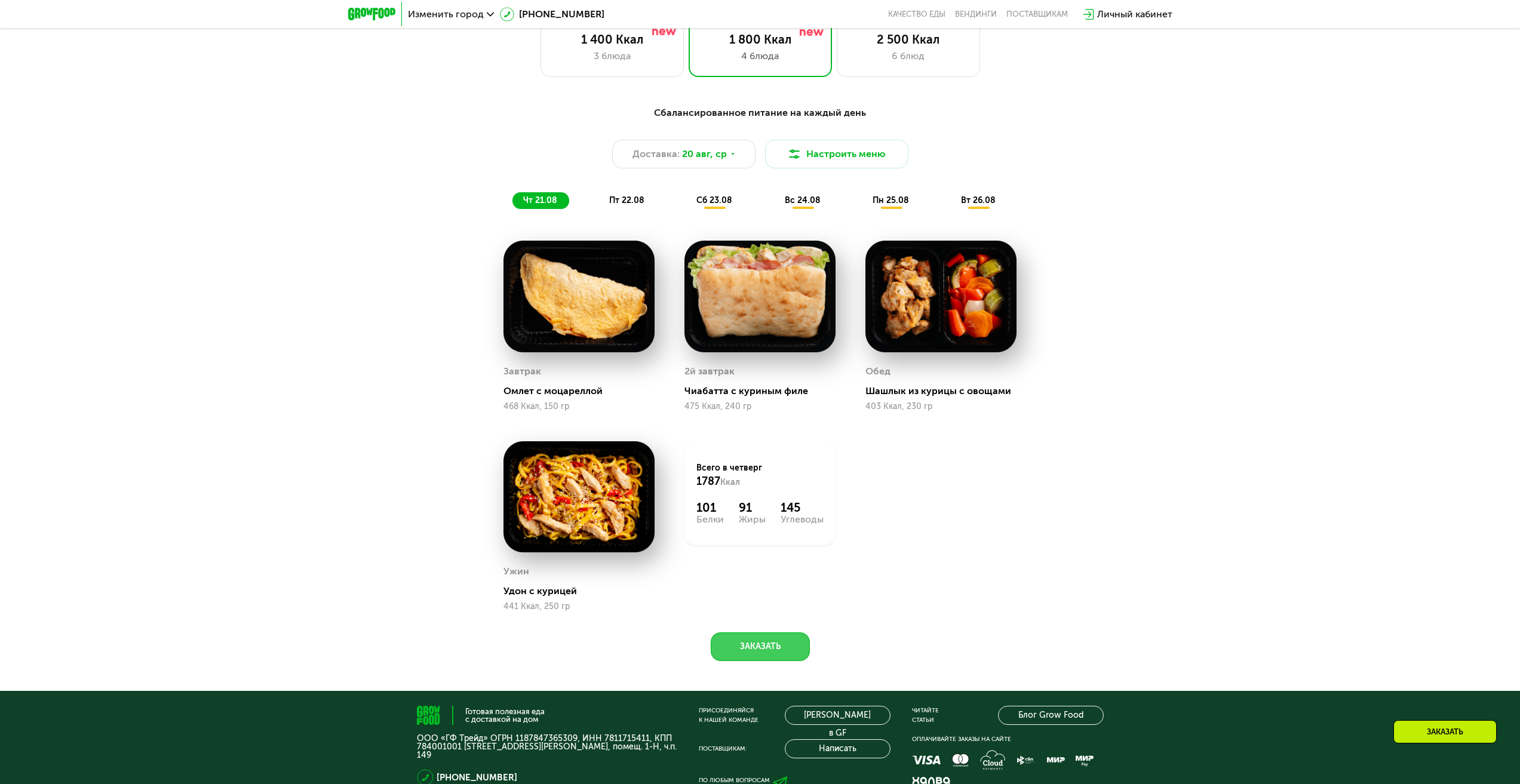
scroll to position [299, 0]
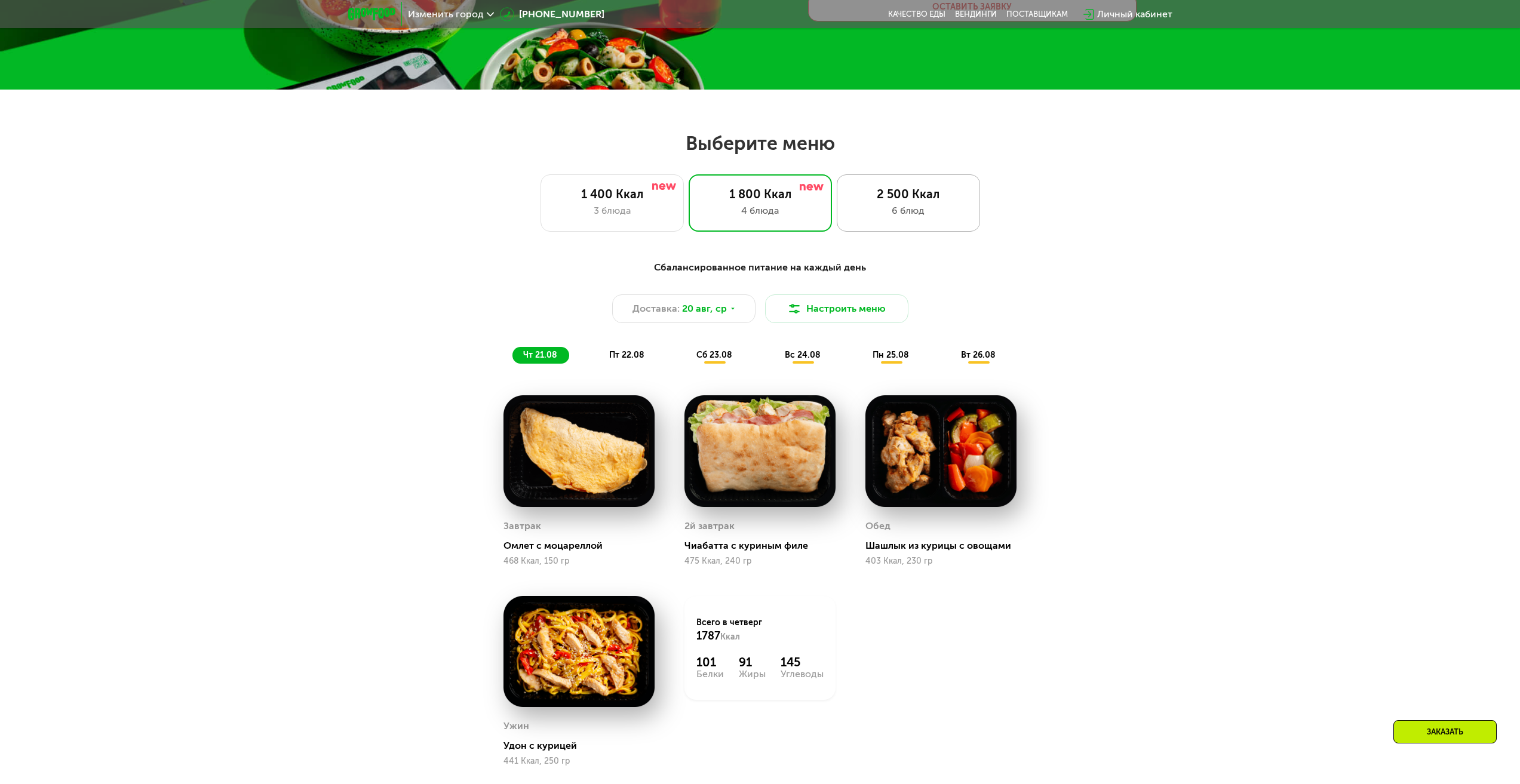
click at [912, 193] on div "2 500 Ккал" at bounding box center [908, 194] width 118 height 14
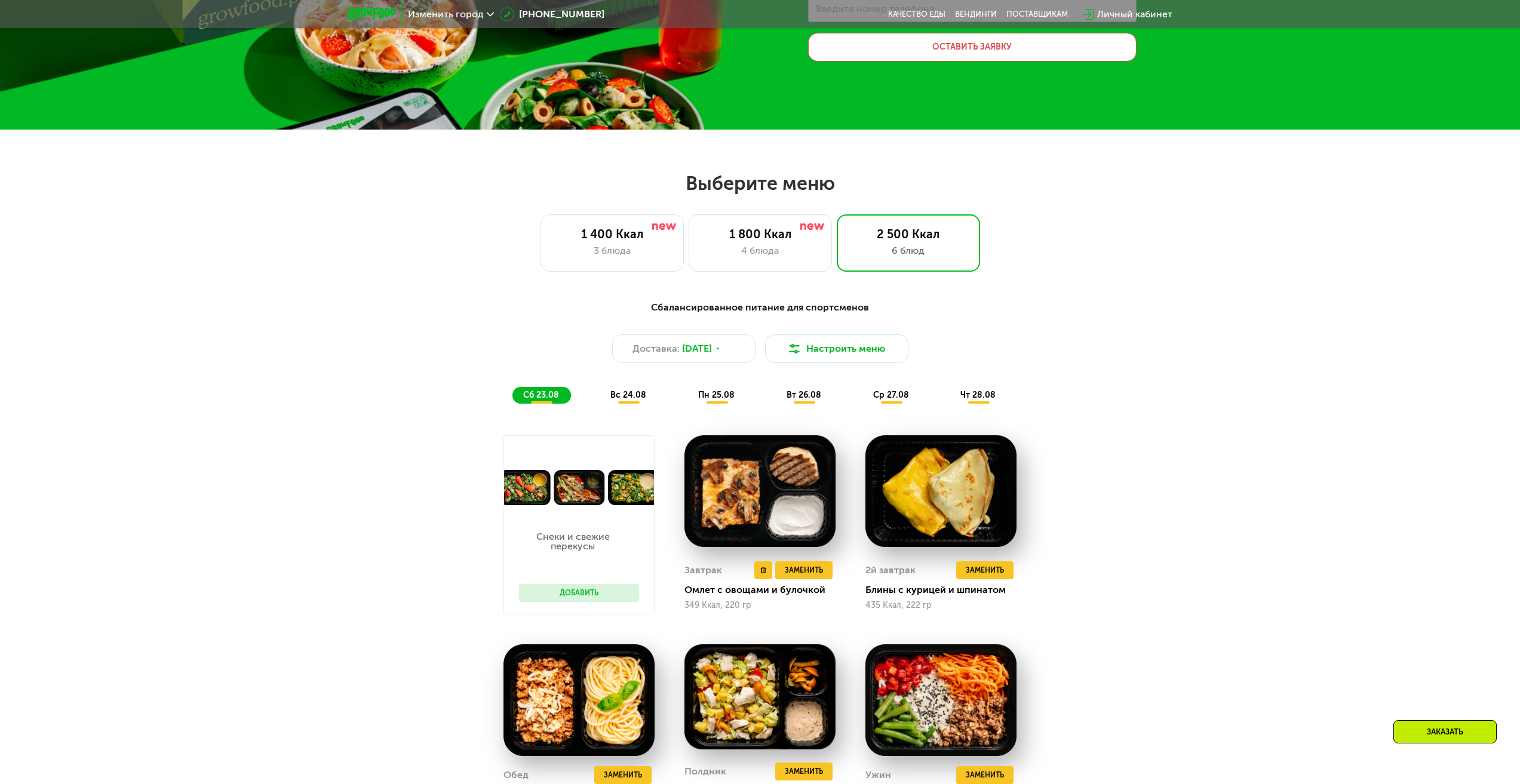
scroll to position [239, 0]
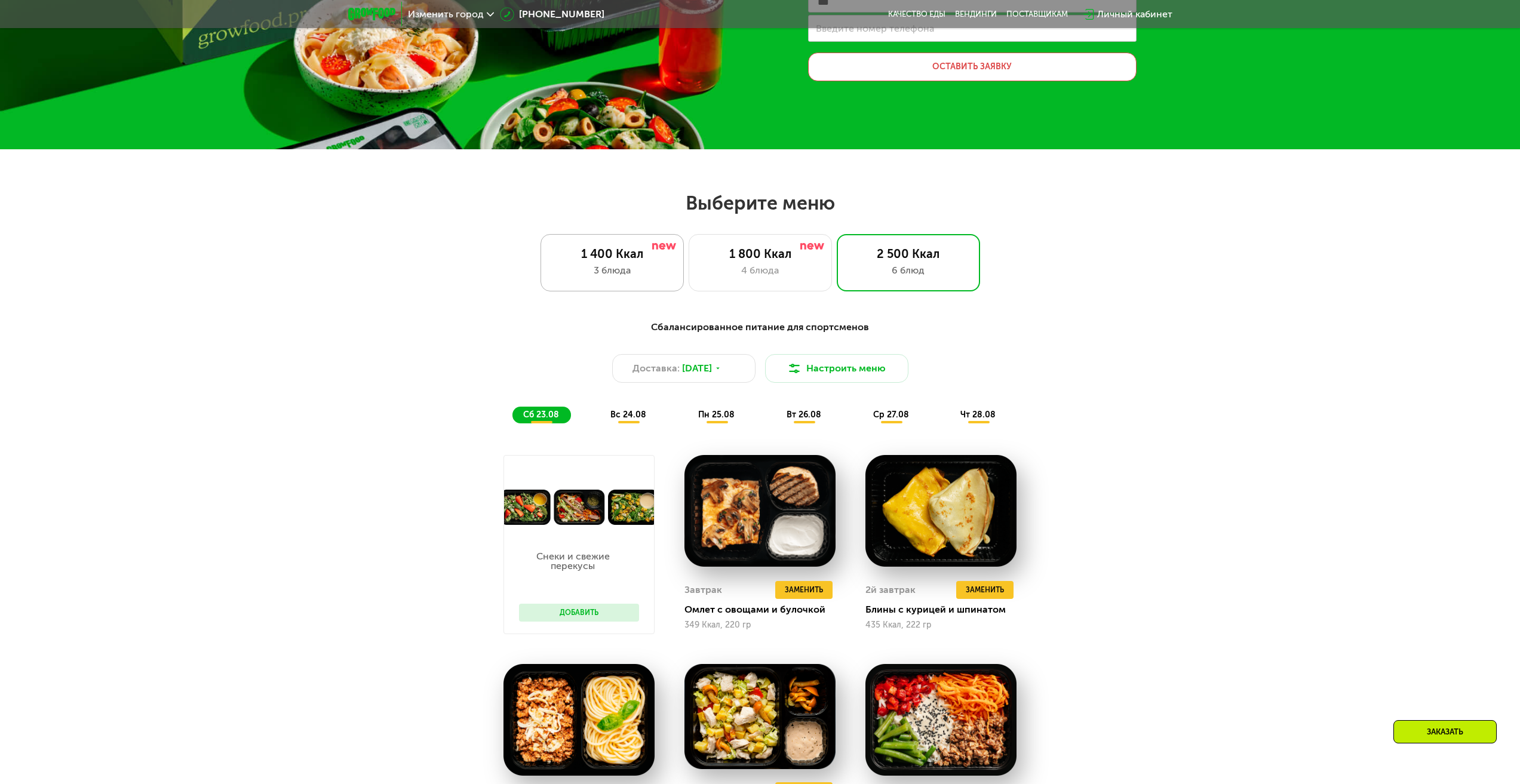
click at [658, 254] on div "1 400 Ккал" at bounding box center [612, 254] width 118 height 14
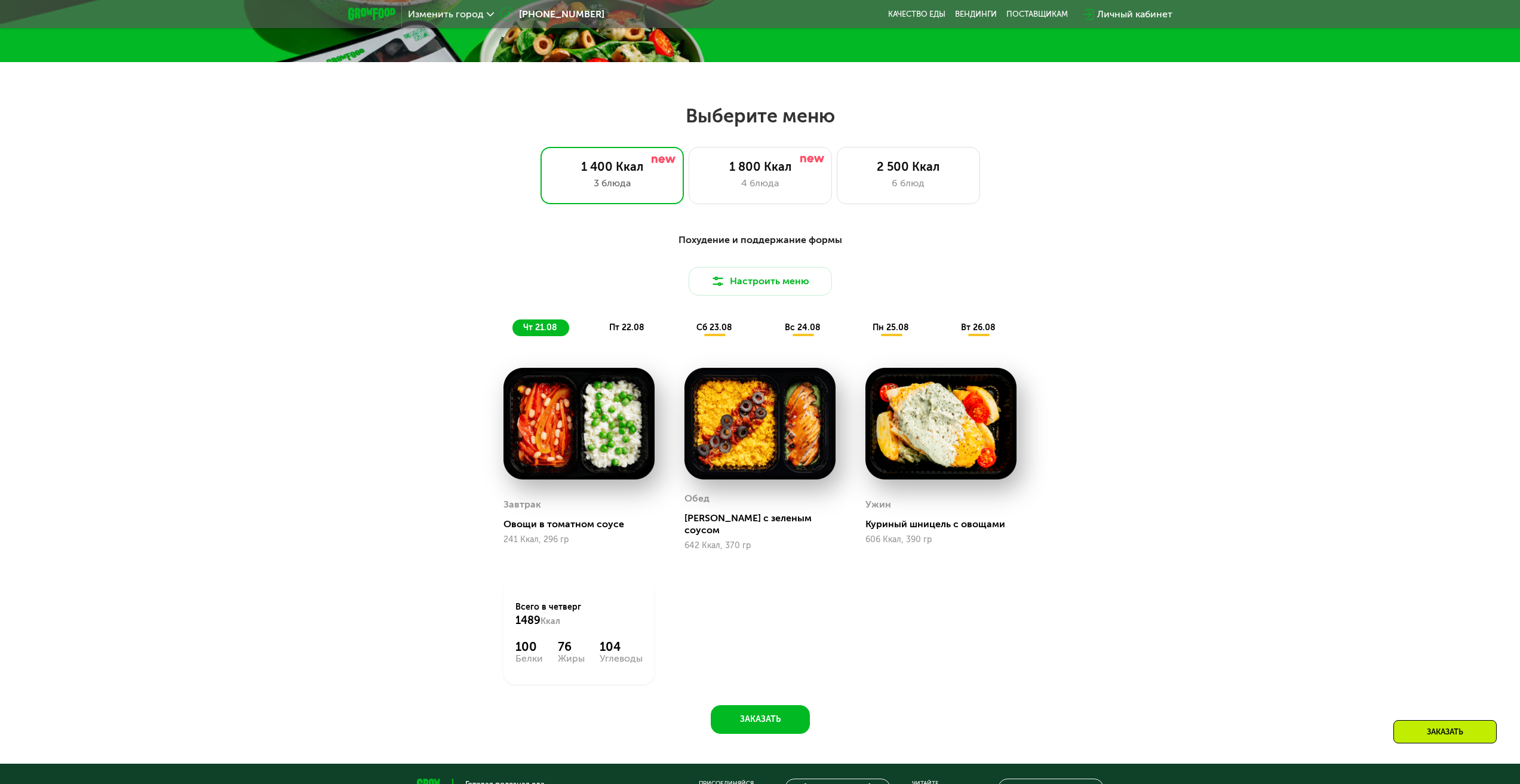
scroll to position [418, 0]
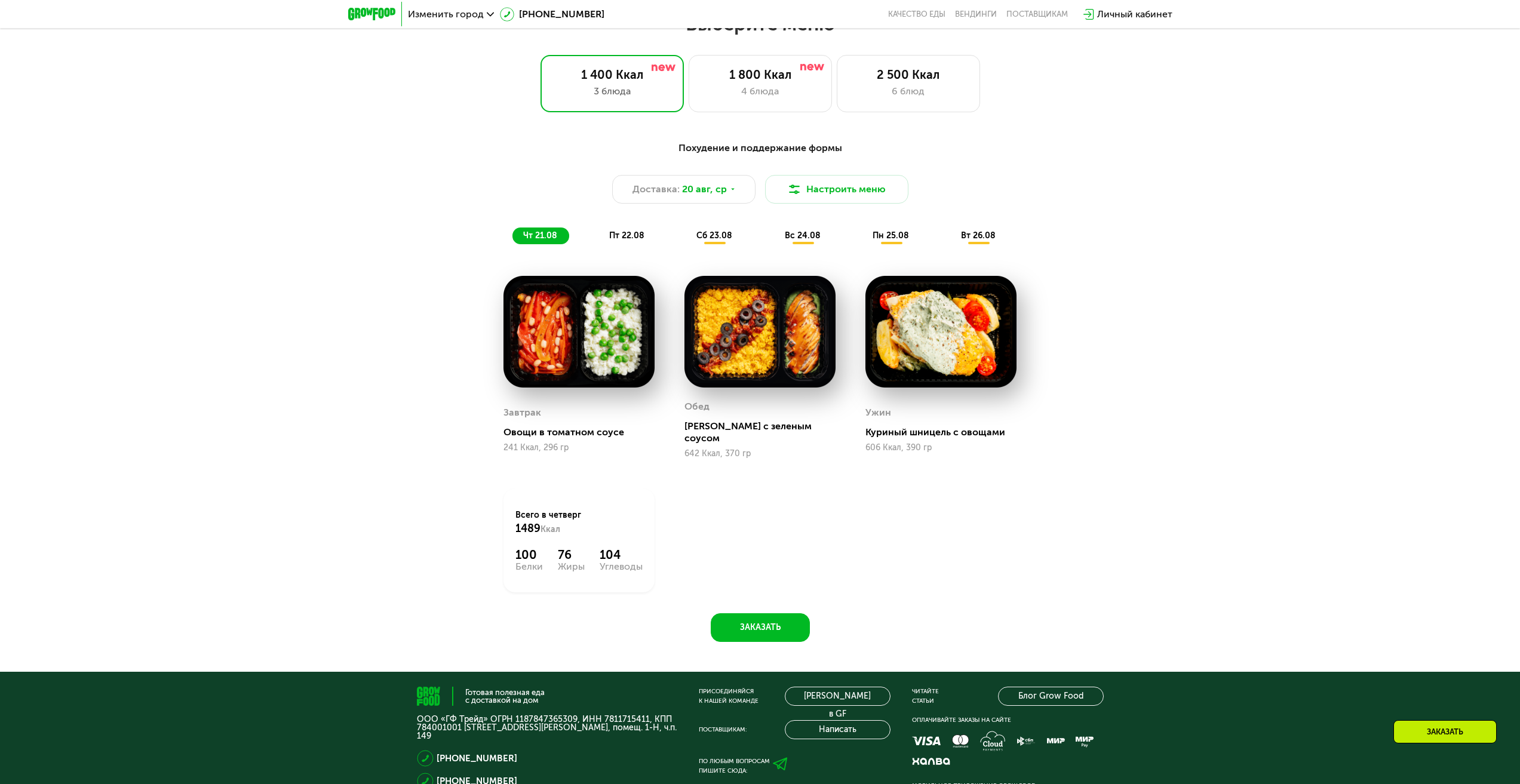
click at [744, 598] on div "Похудение и поддержание формы Доставка: [DATE] Настроить меню чт 21.08 пт 22.08…" at bounding box center [760, 387] width 736 height 508
click at [754, 615] on button "Заказать" at bounding box center [760, 628] width 99 height 29
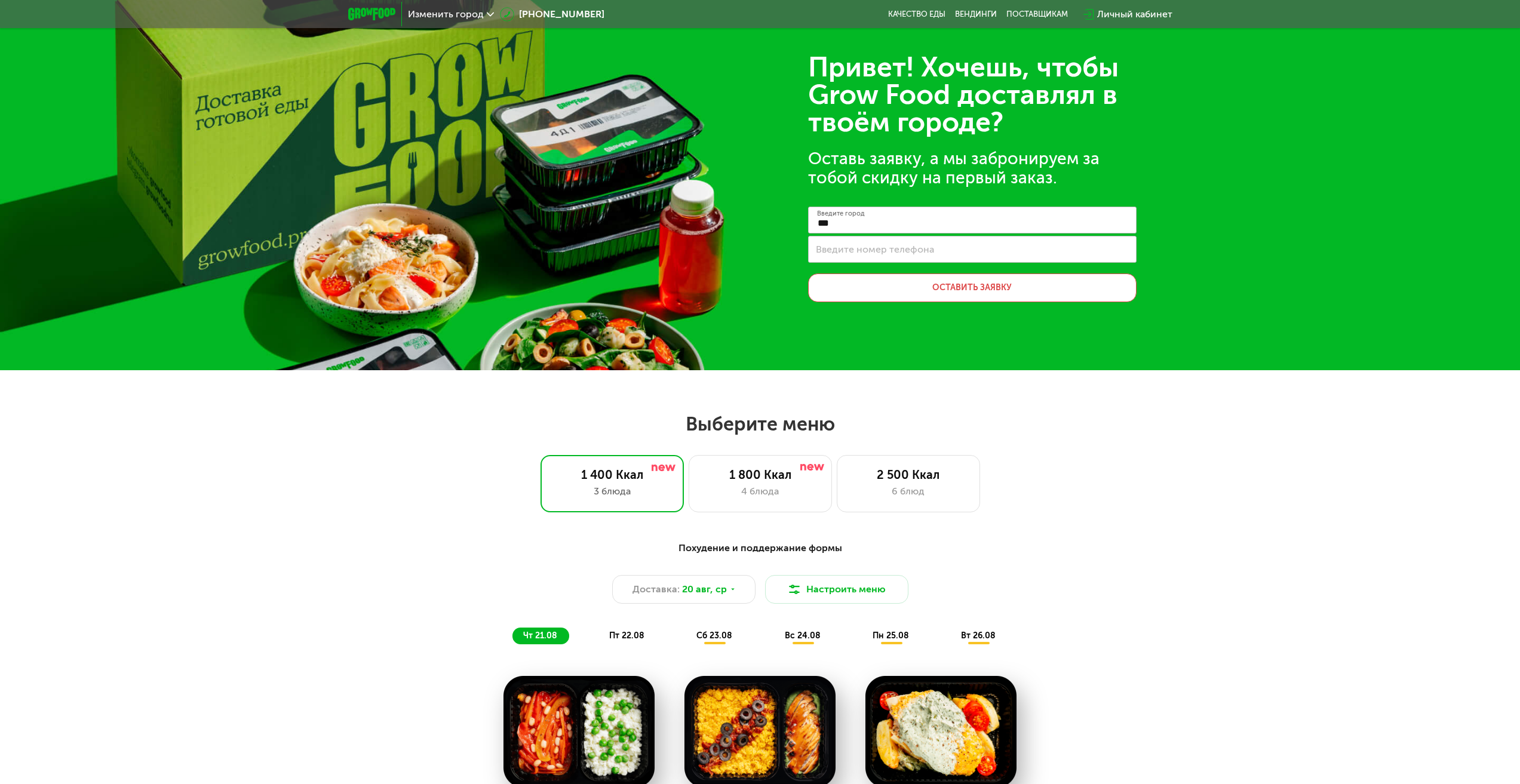
scroll to position [0, 0]
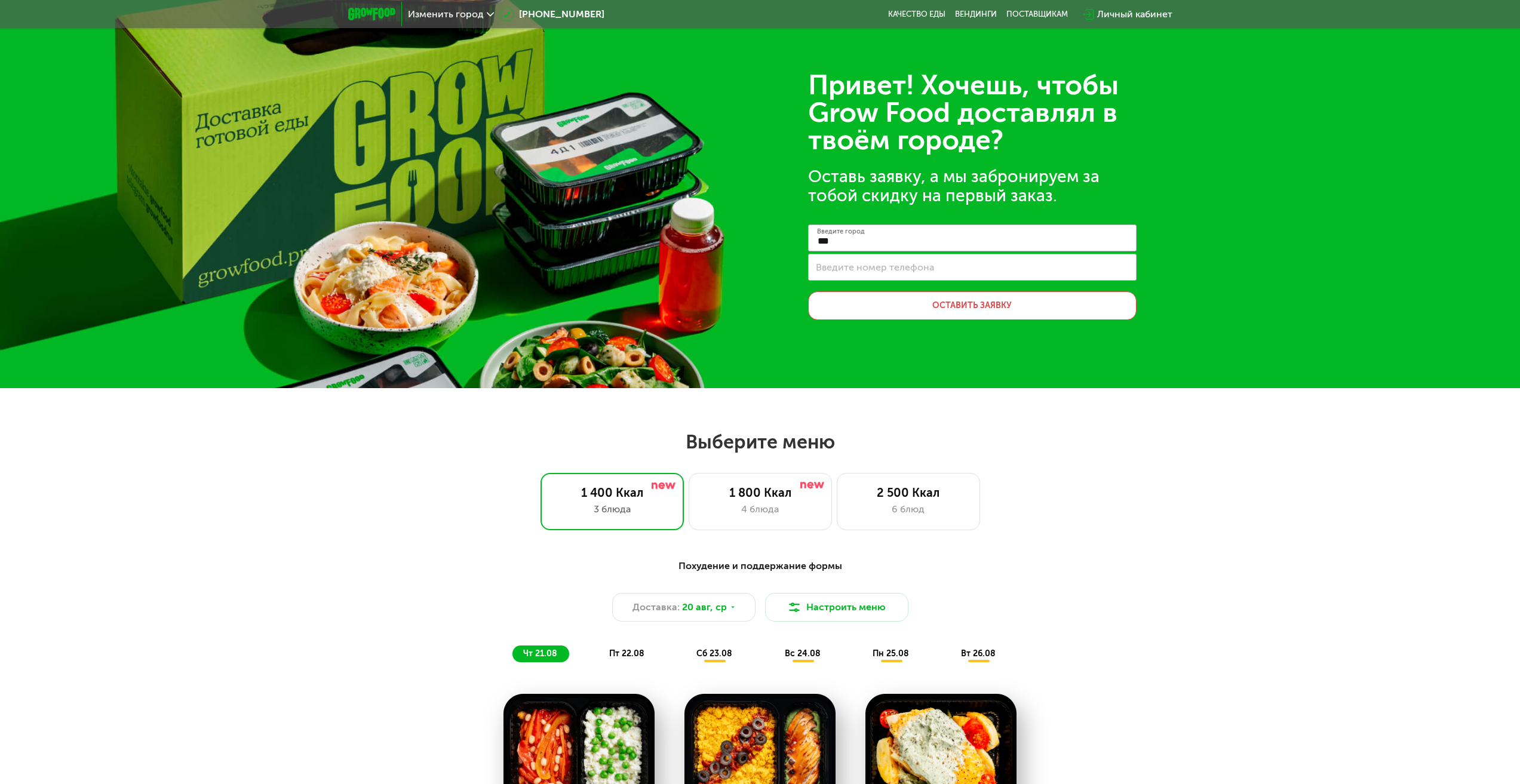
click at [908, 5] on div "Изменить город [PHONE_NUMBER] Качество еды [PERSON_NAME] поставщикам Личный каб…" at bounding box center [760, 14] width 836 height 26
click at [912, 12] on link "Качество еды" at bounding box center [917, 14] width 57 height 10
